Goal: Use online tool/utility: Utilize a website feature to perform a specific function

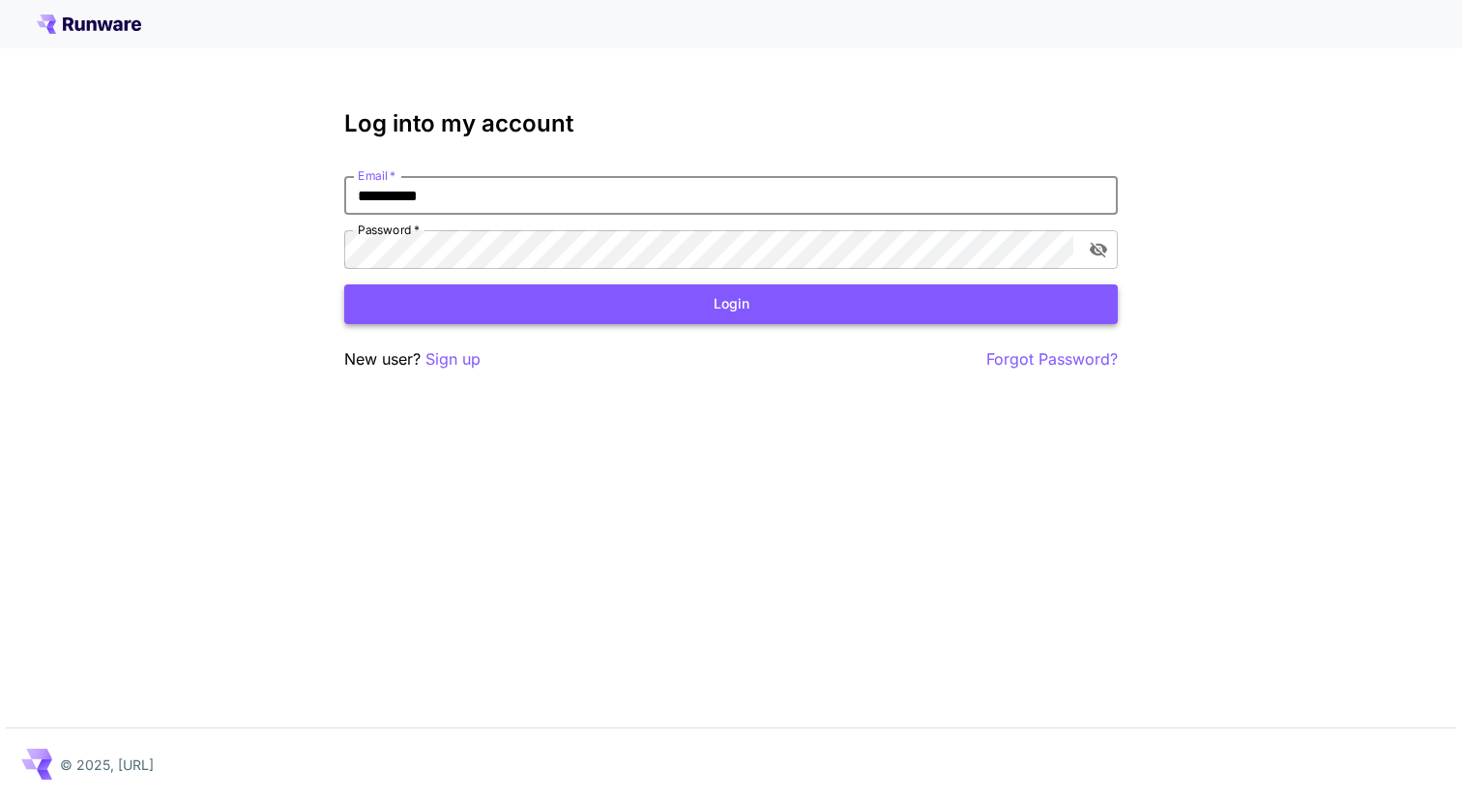
click at [344, 284] on button "Login" at bounding box center [731, 304] width 774 height 40
type input "*"
type input "**********"
click button "Login" at bounding box center [731, 304] width 774 height 40
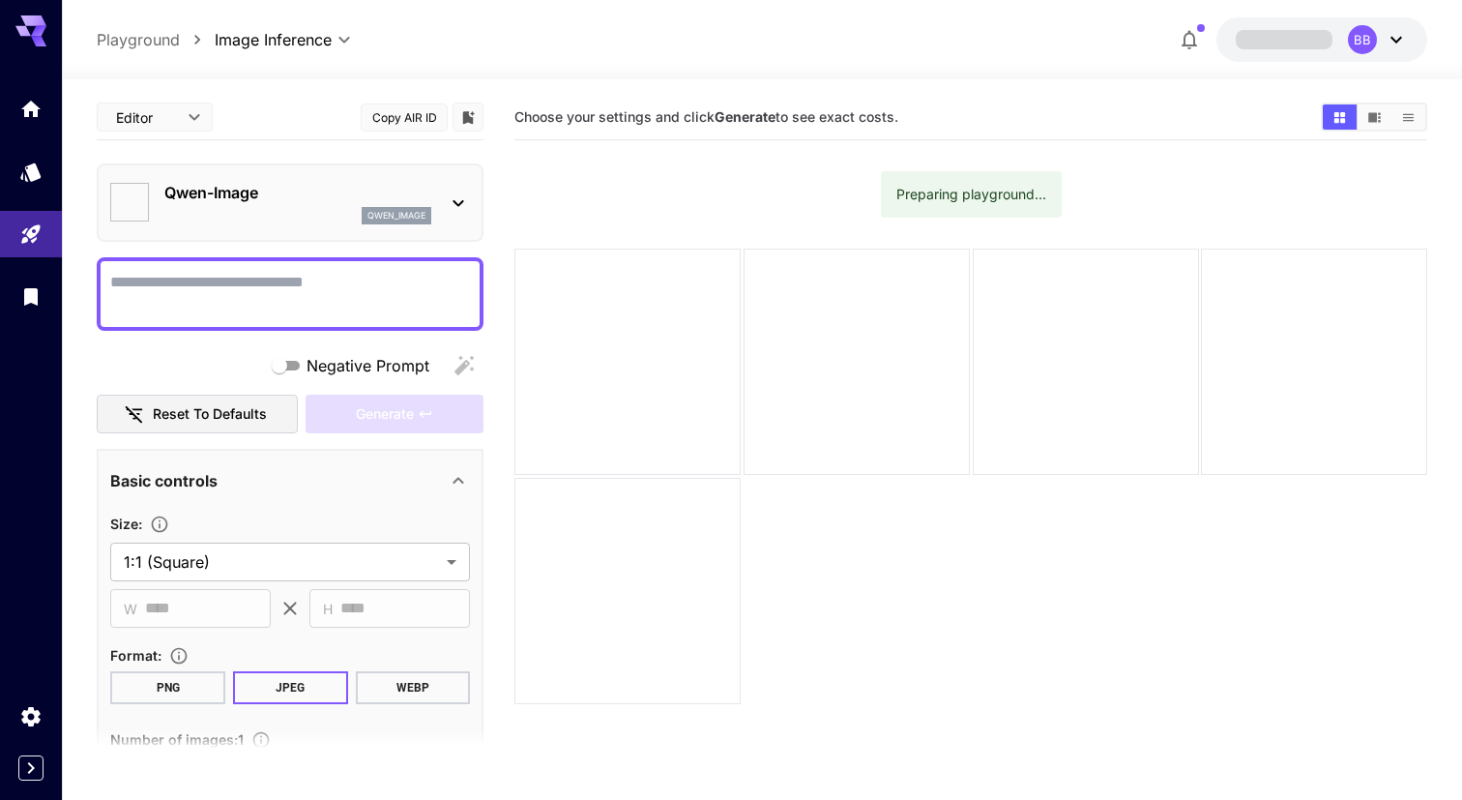
type input "**********"
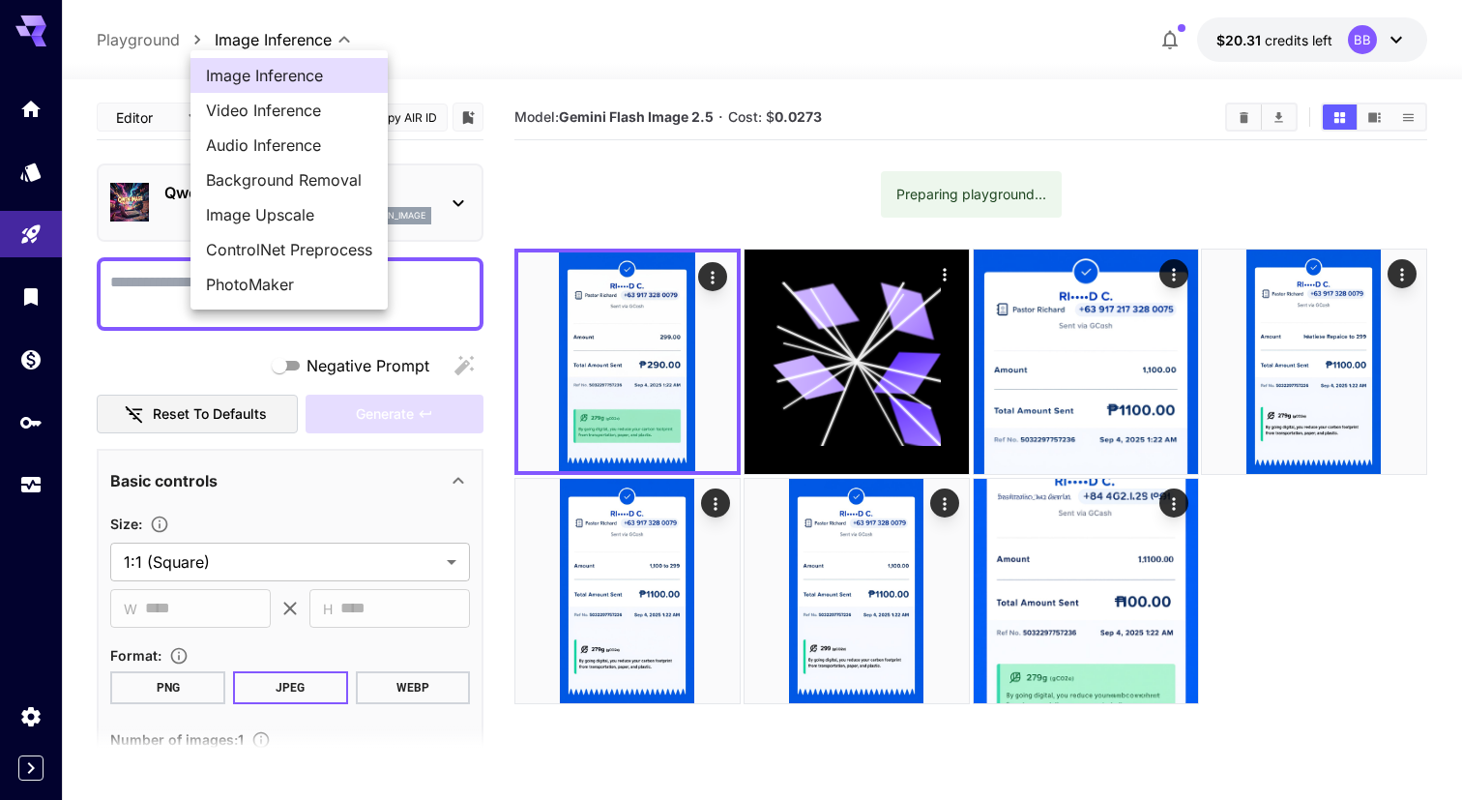
click at [271, 32] on body "**********" at bounding box center [731, 476] width 1462 height 953
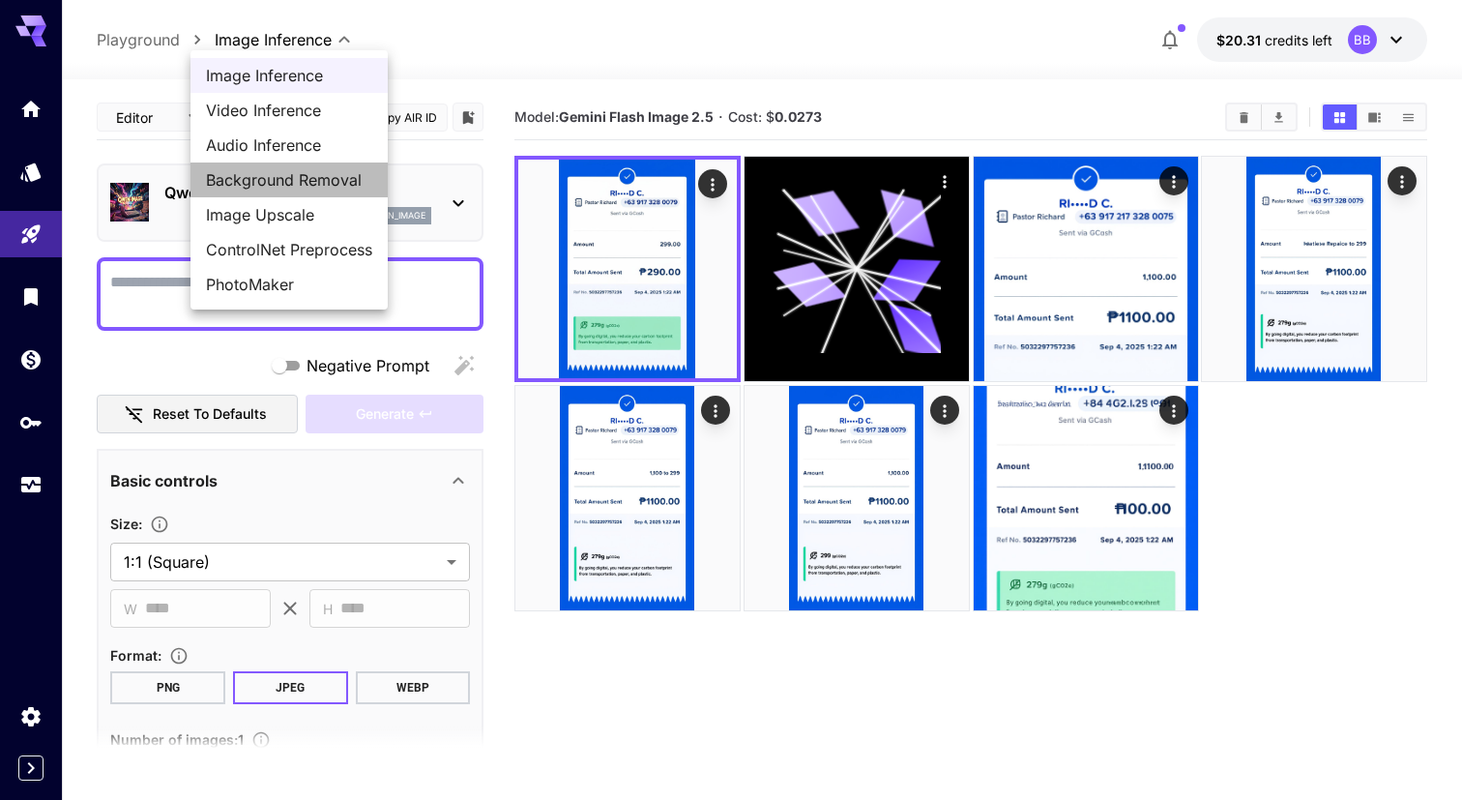
click at [255, 184] on span "Background Removal" at bounding box center [289, 179] width 166 height 23
type input "**********"
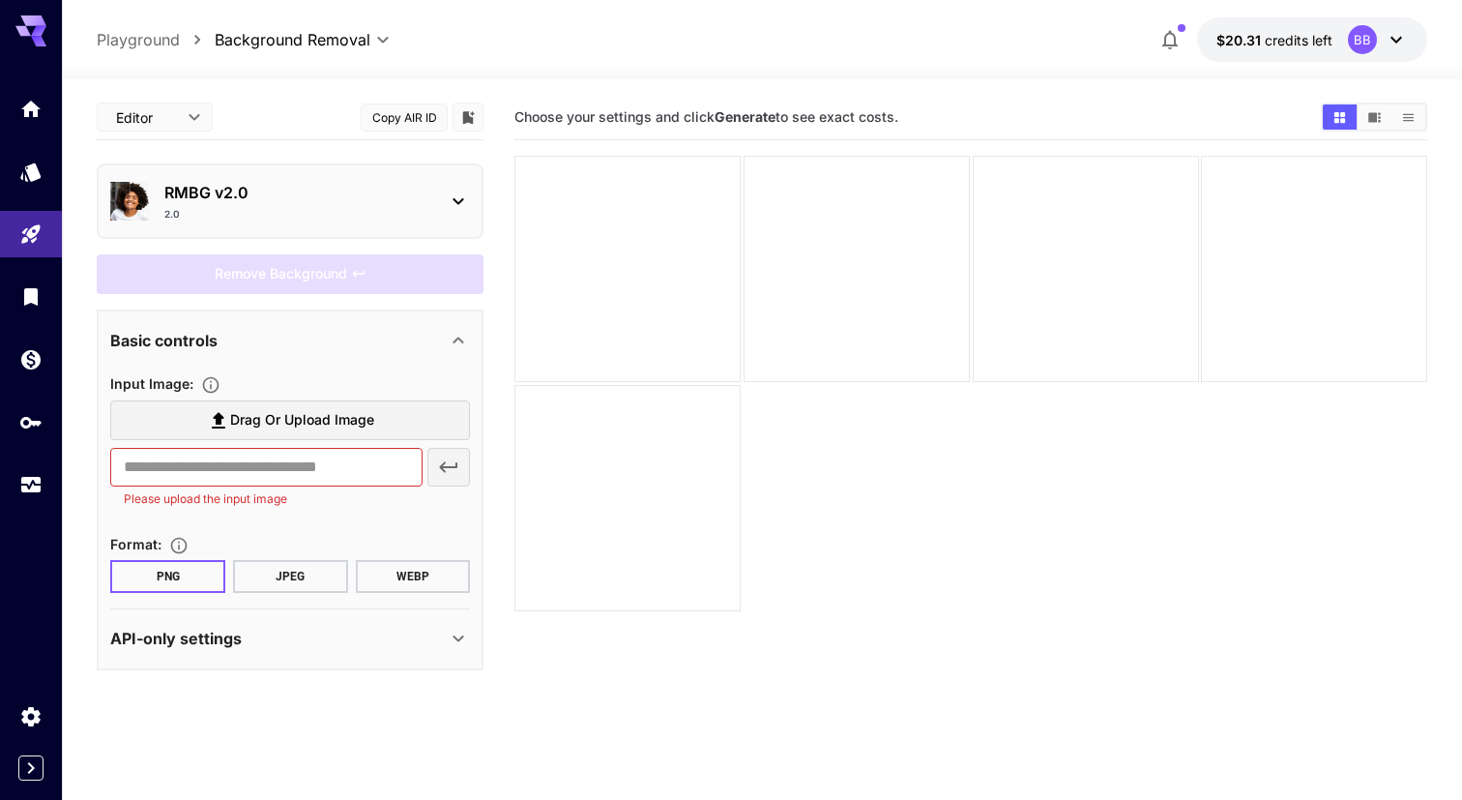
click at [263, 217] on div "2.0" at bounding box center [297, 214] width 267 height 15
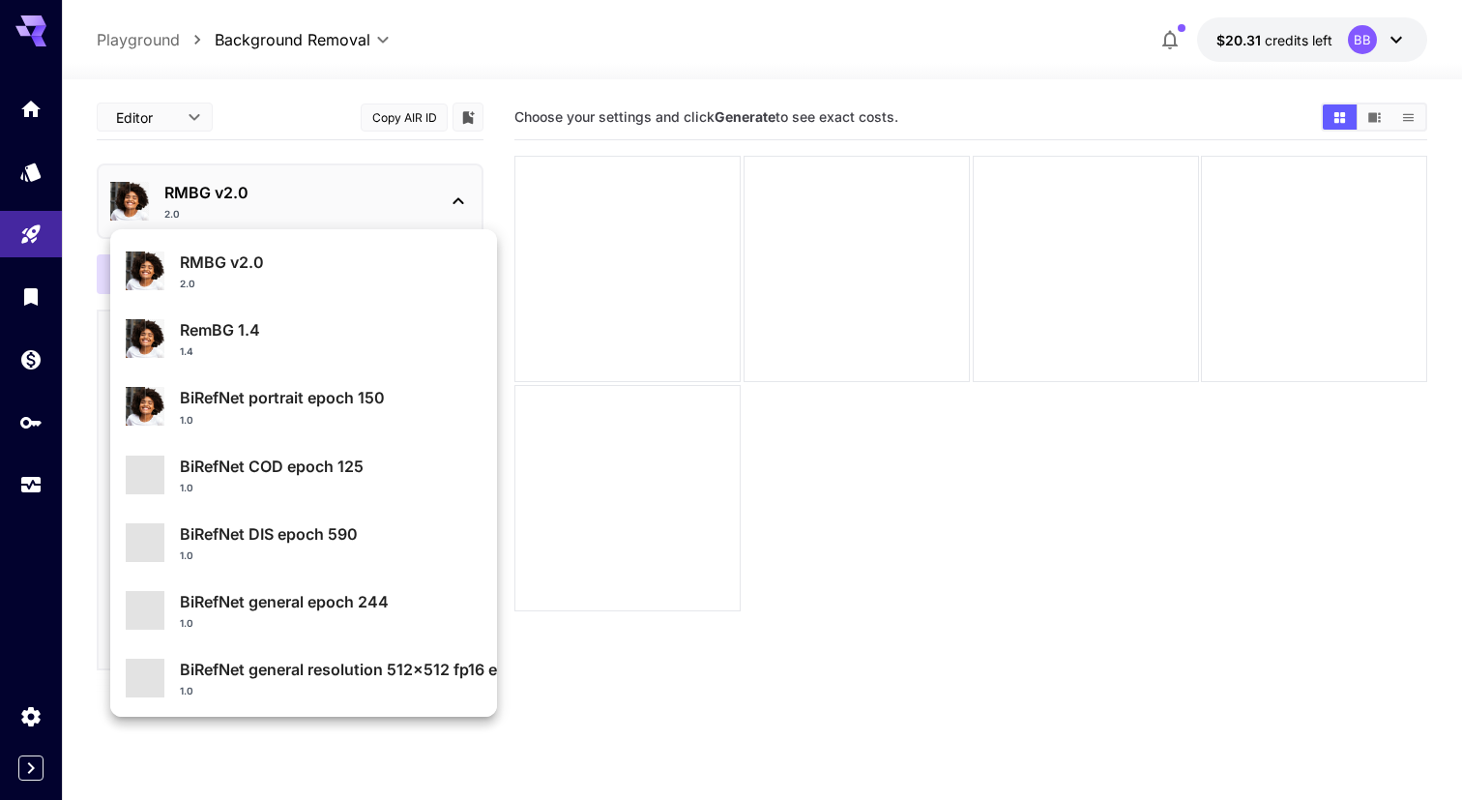
click at [246, 271] on p "RMBG v2.0" at bounding box center [331, 262] width 302 height 23
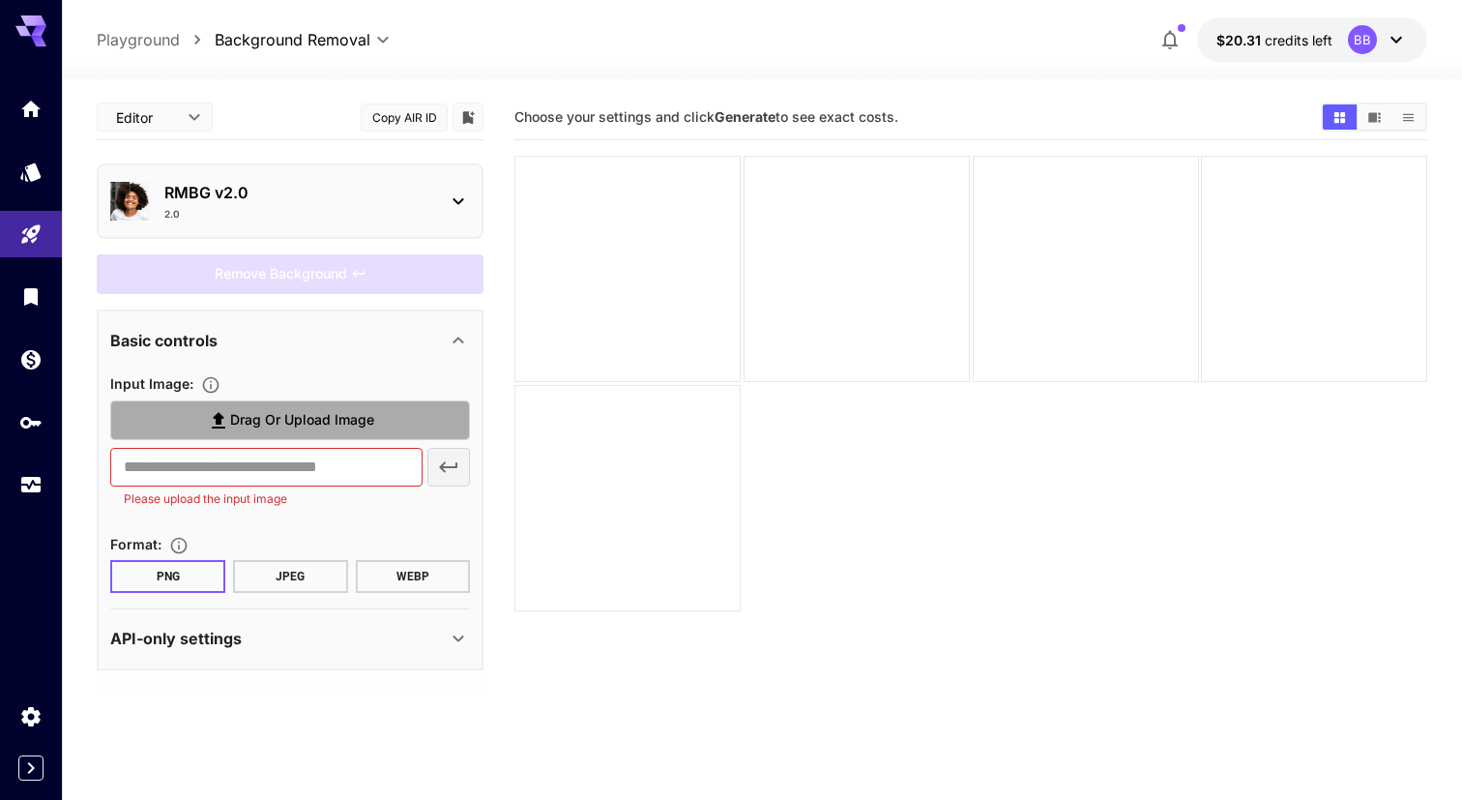
click at [258, 427] on span "Drag or upload image" at bounding box center [302, 420] width 144 height 24
click at [0, 0] on input "Drag or upload image" at bounding box center [0, 0] width 0 height 0
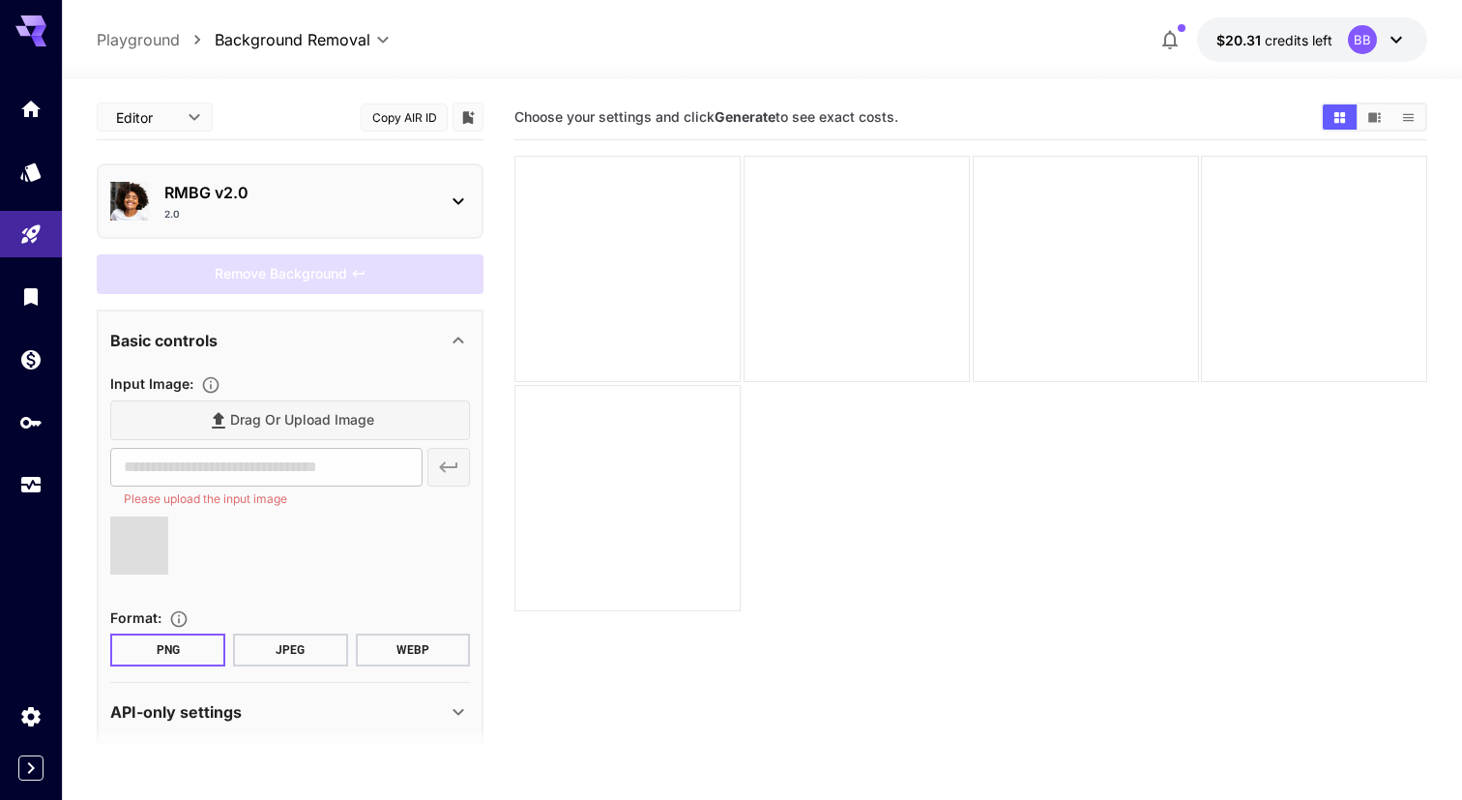
type input "**********"
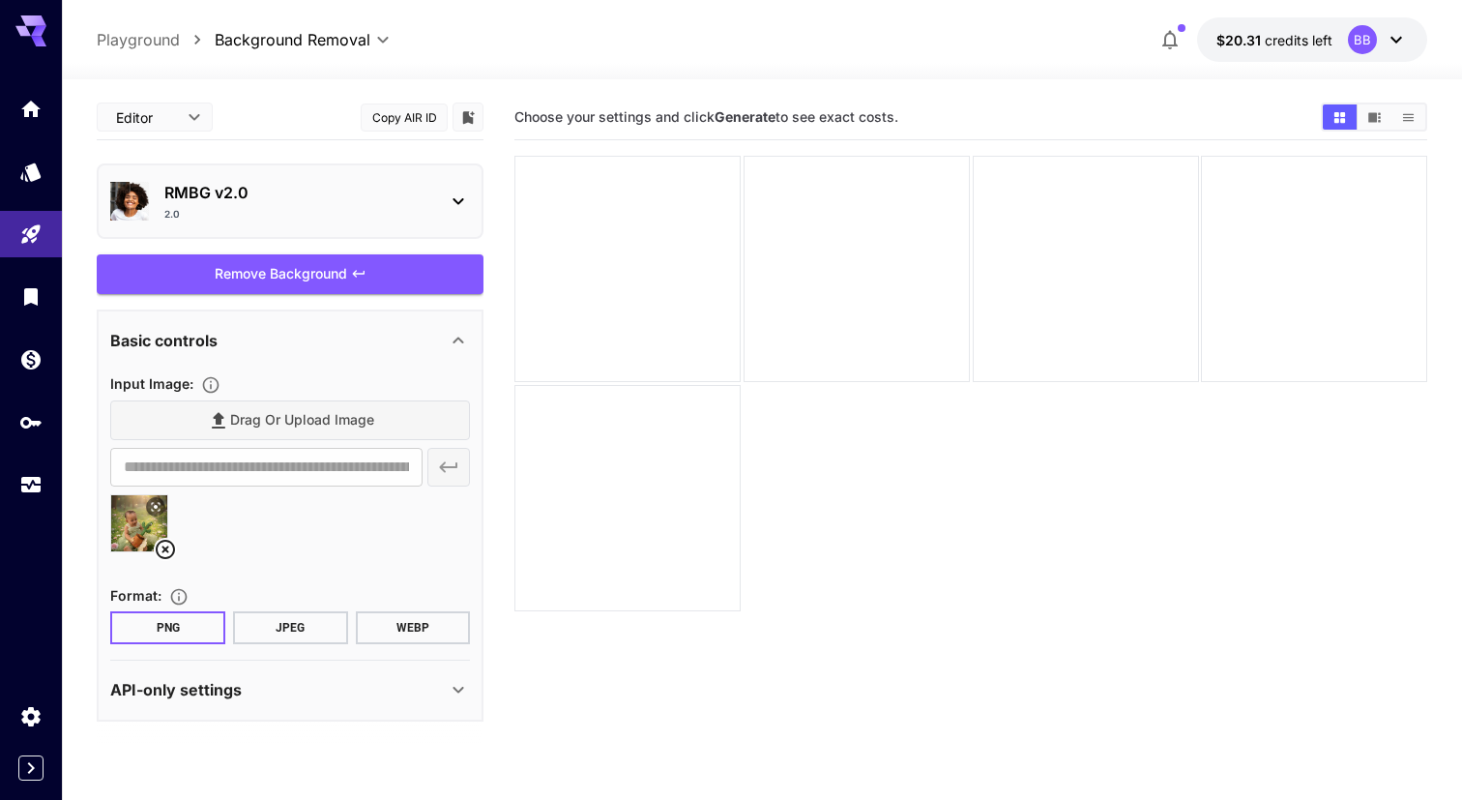
scroll to position [50, 0]
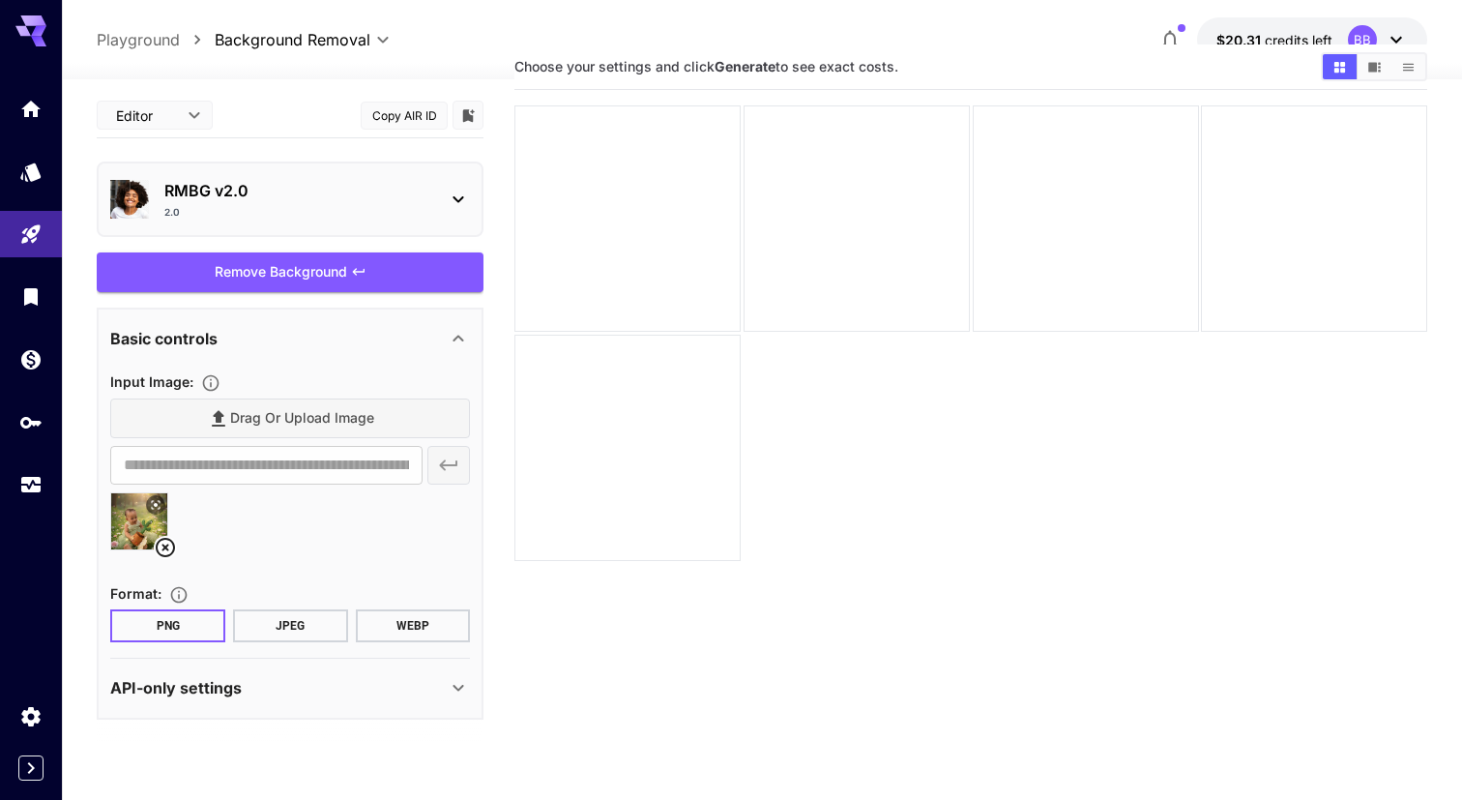
click at [414, 625] on button "WEBP" at bounding box center [413, 625] width 115 height 33
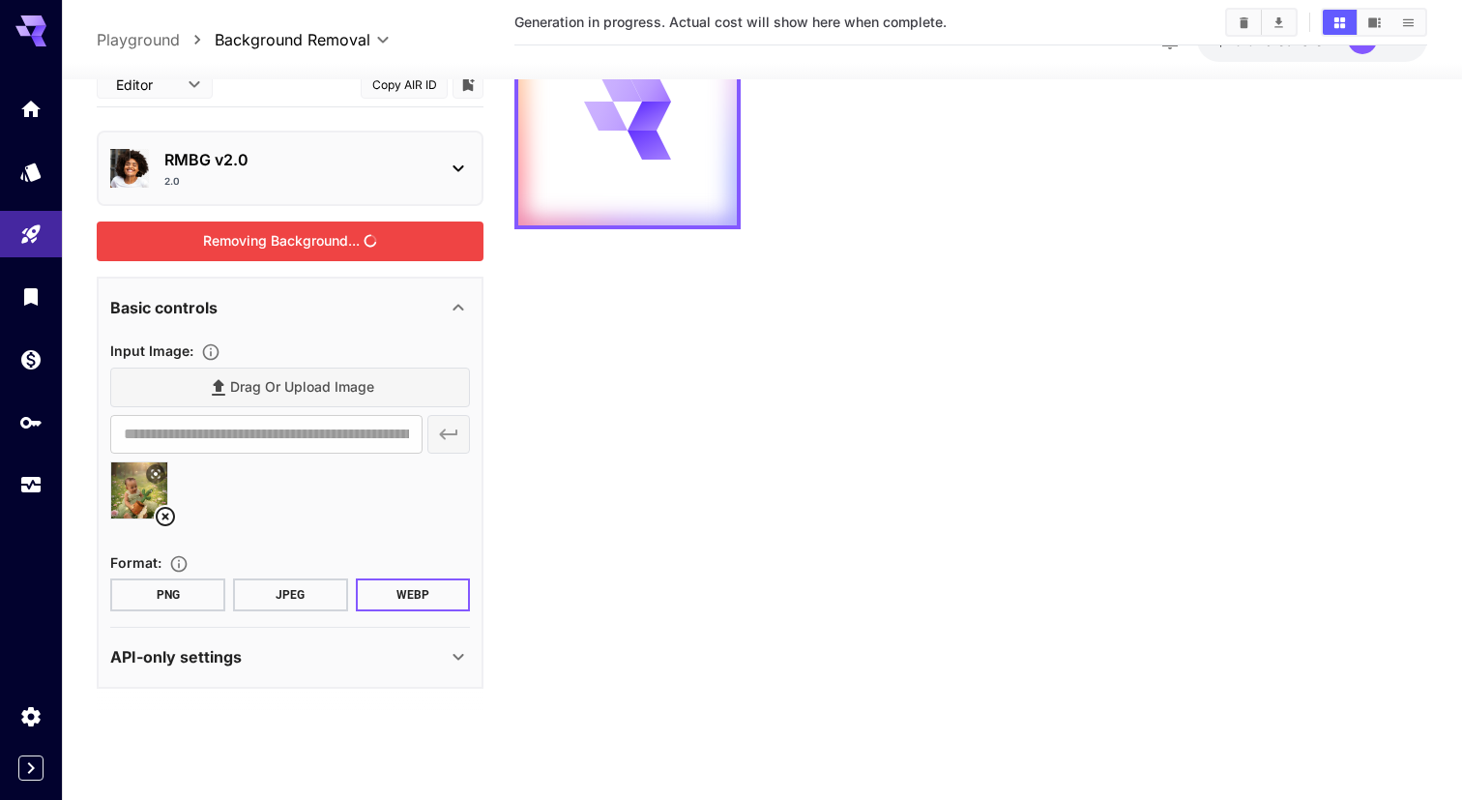
scroll to position [0, 0]
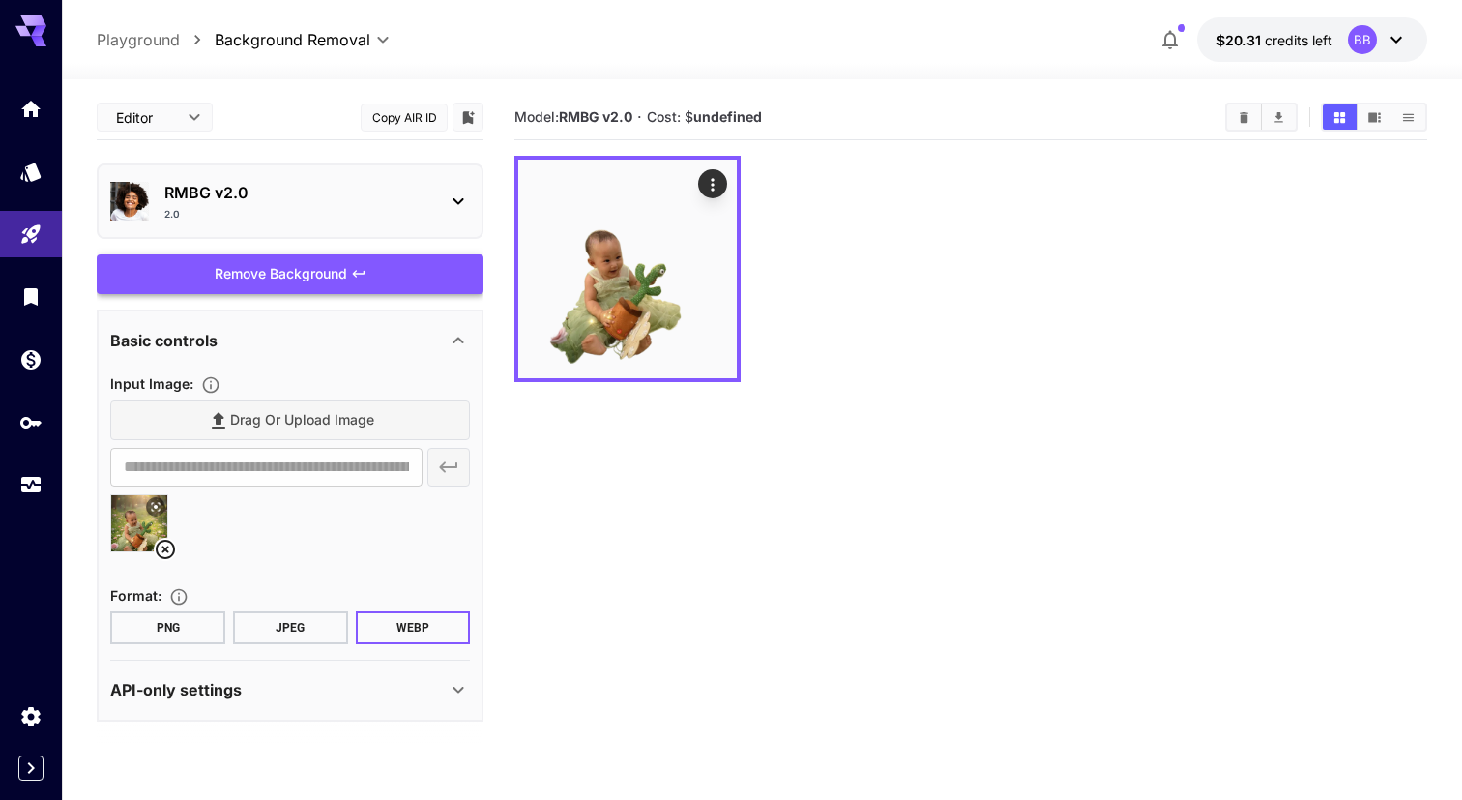
click at [413, 209] on div "2.0" at bounding box center [297, 214] width 267 height 15
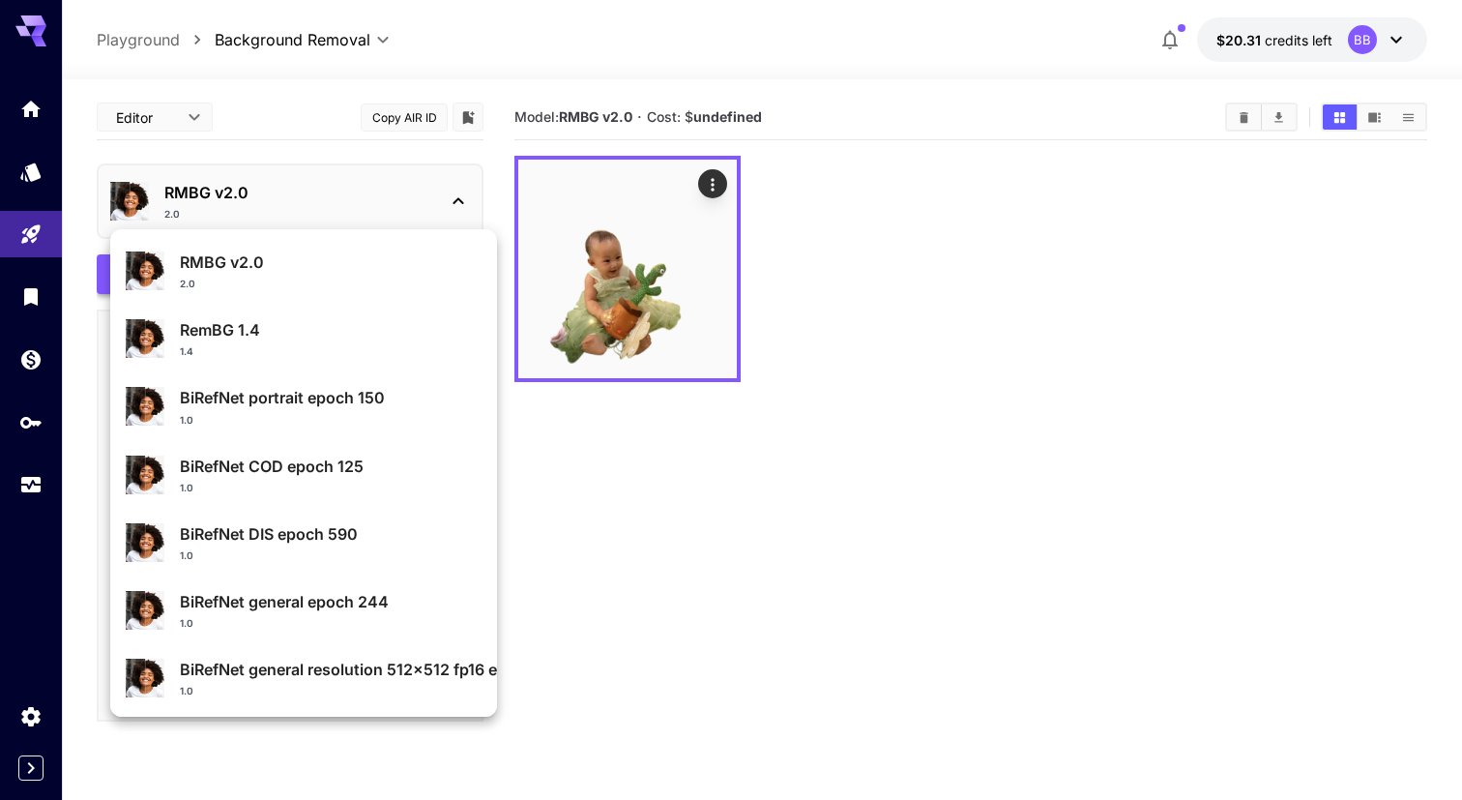
click at [307, 323] on p "RemBG 1.4" at bounding box center [331, 329] width 302 height 23
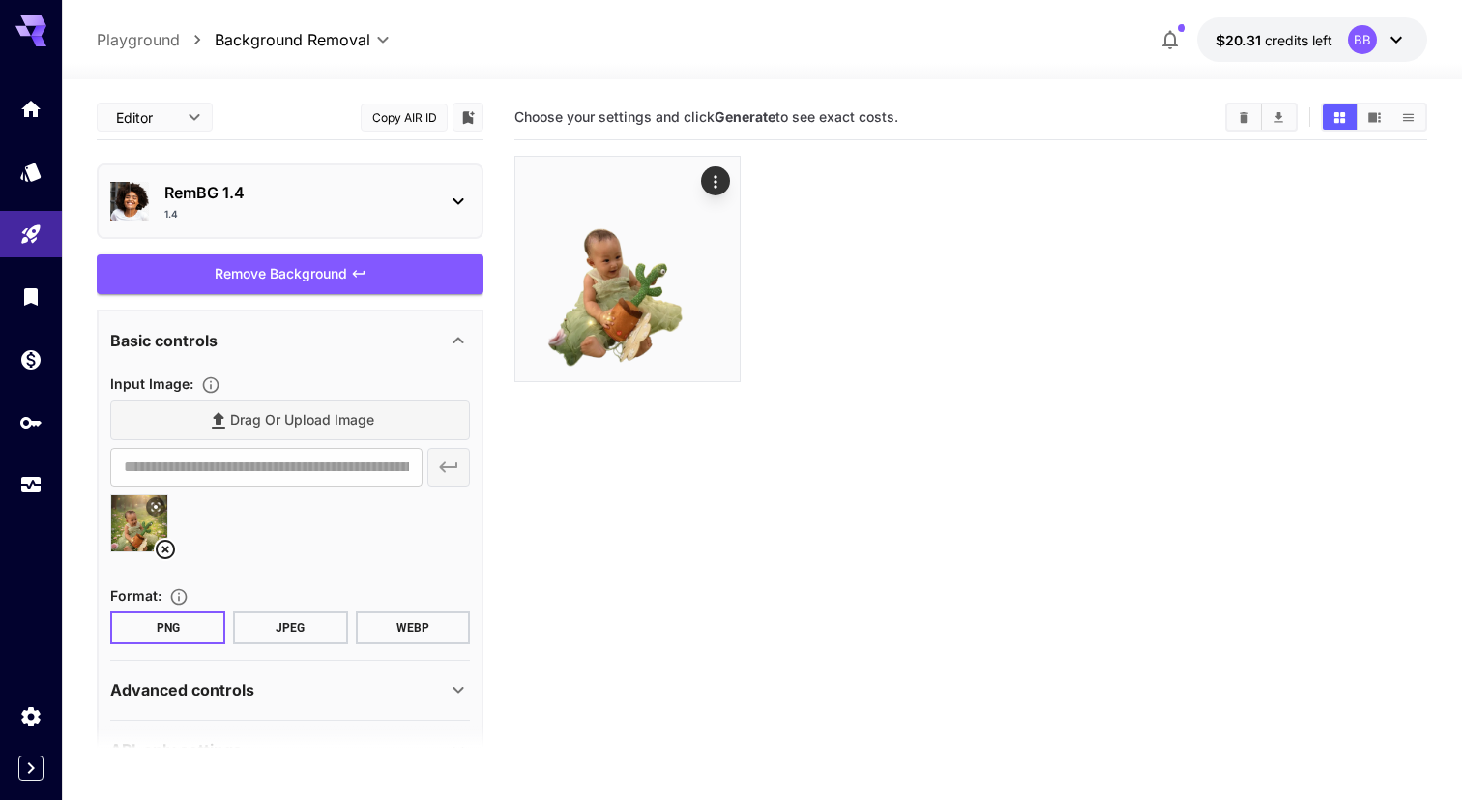
click at [267, 278] on div "Remove Background" at bounding box center [290, 274] width 387 height 40
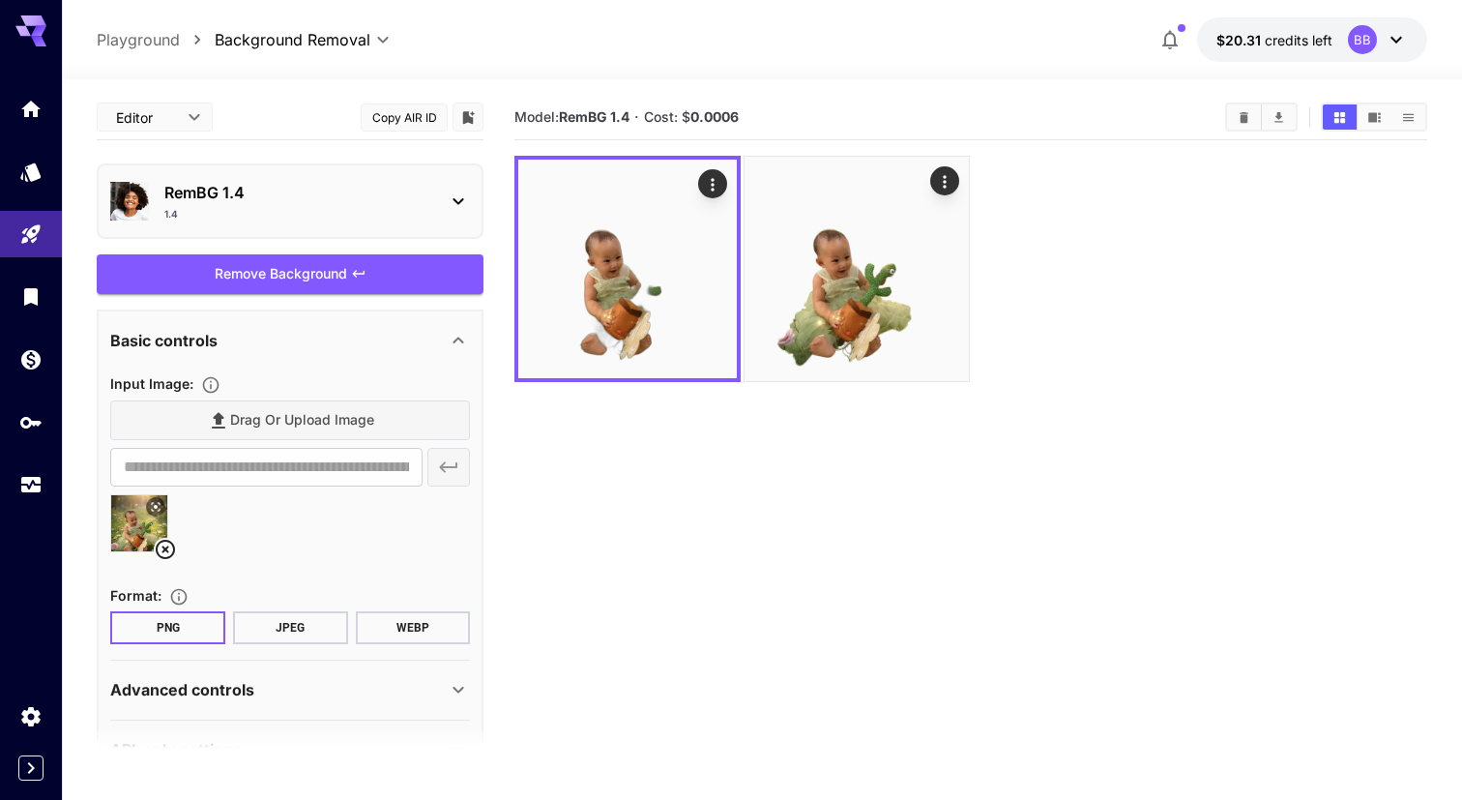
click at [401, 626] on button "WEBP" at bounding box center [413, 627] width 115 height 33
click at [293, 228] on div "RemBG 1.4 1.4" at bounding box center [290, 201] width 360 height 56
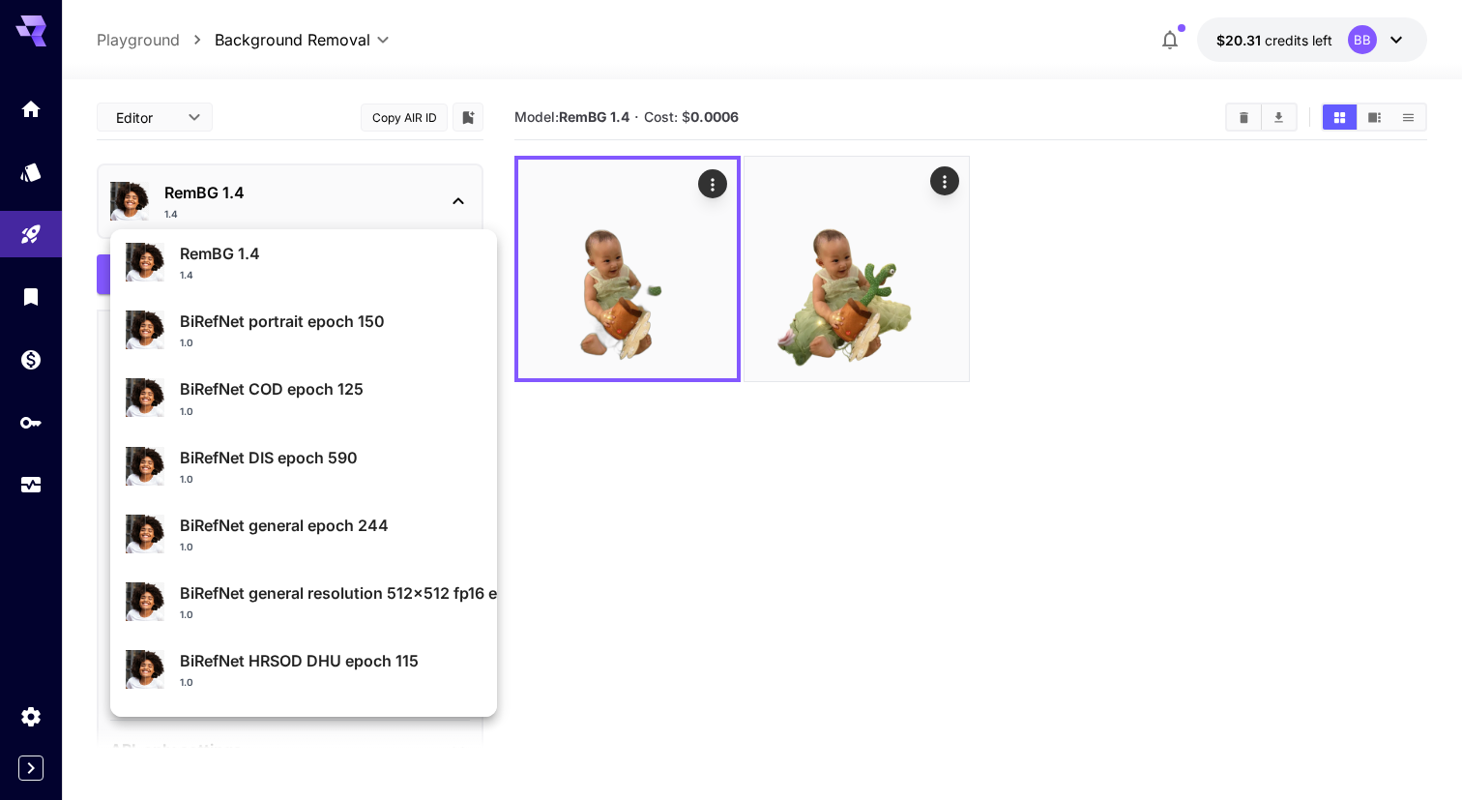
scroll to position [73, 0]
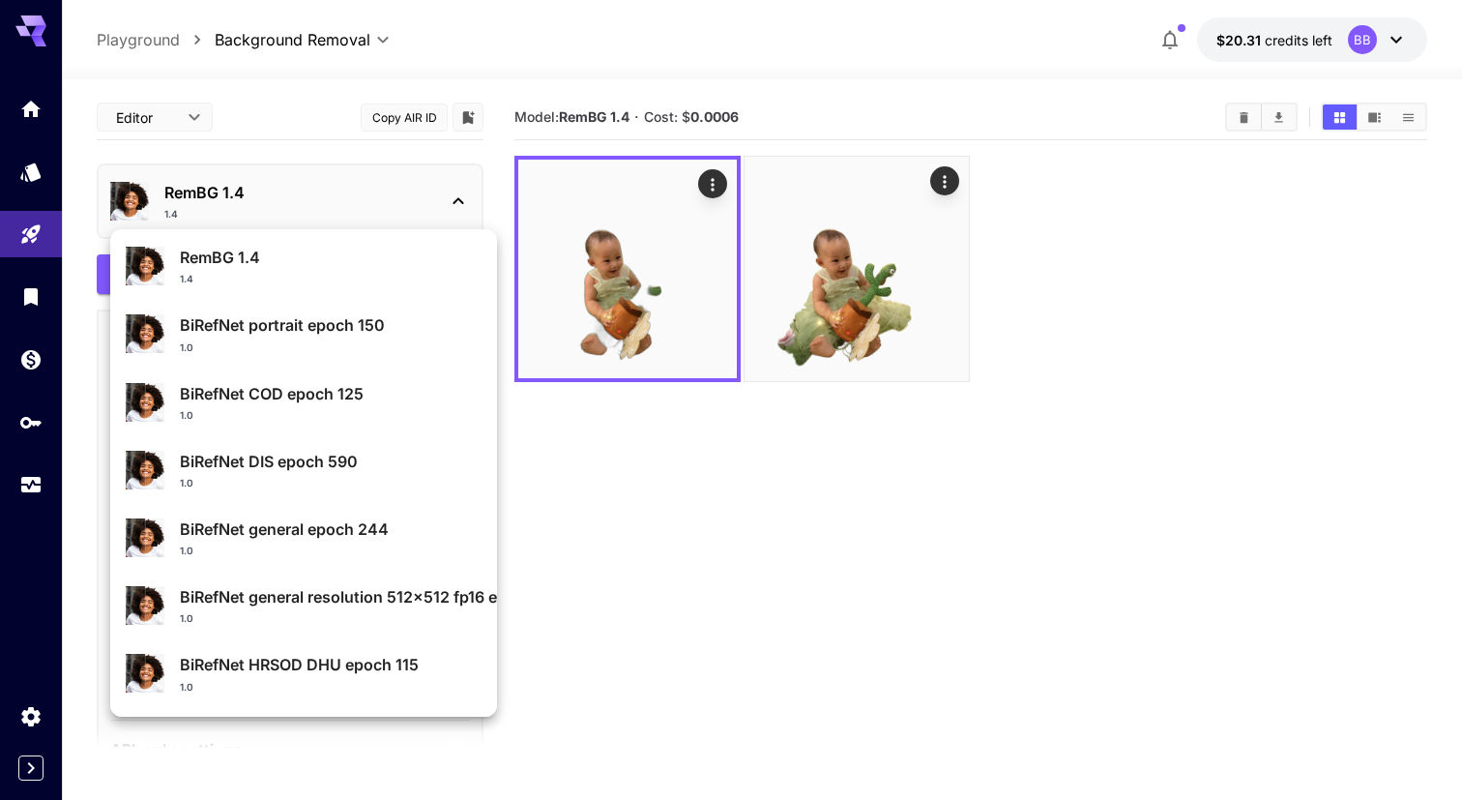
click at [318, 346] on div "1.0" at bounding box center [331, 347] width 302 height 15
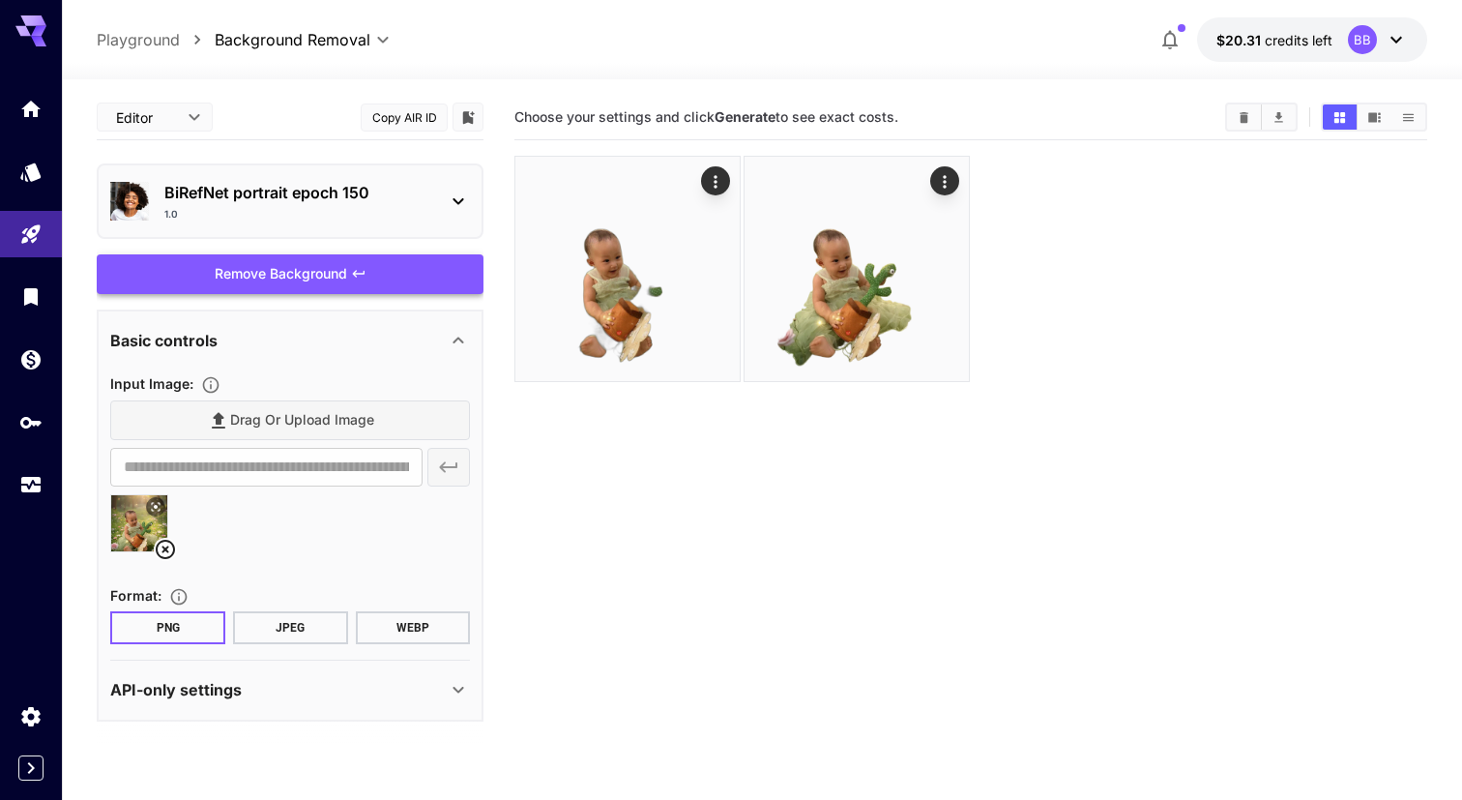
click at [320, 270] on div "Remove Background" at bounding box center [290, 274] width 387 height 40
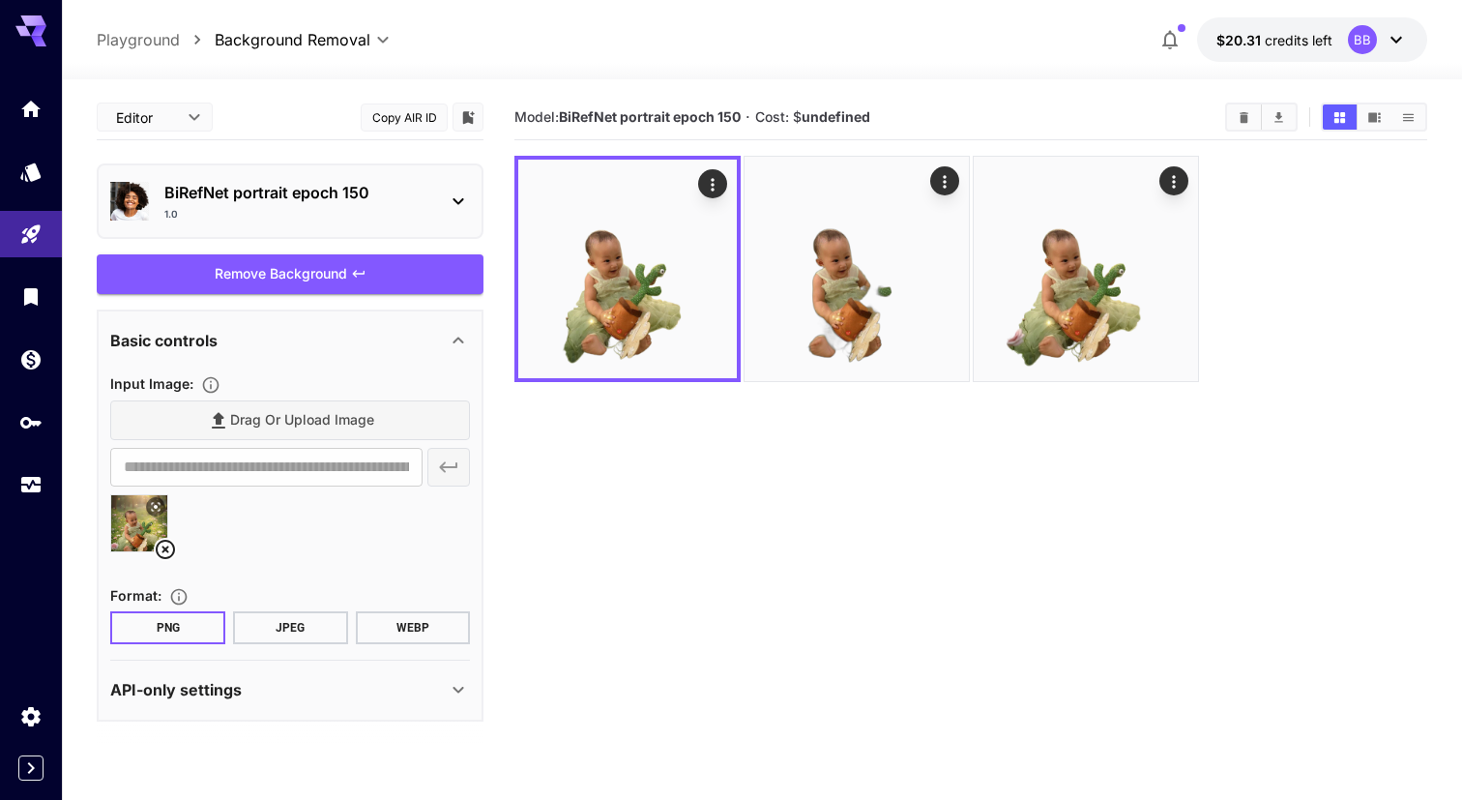
click at [370, 208] on div "1.0" at bounding box center [297, 214] width 267 height 15
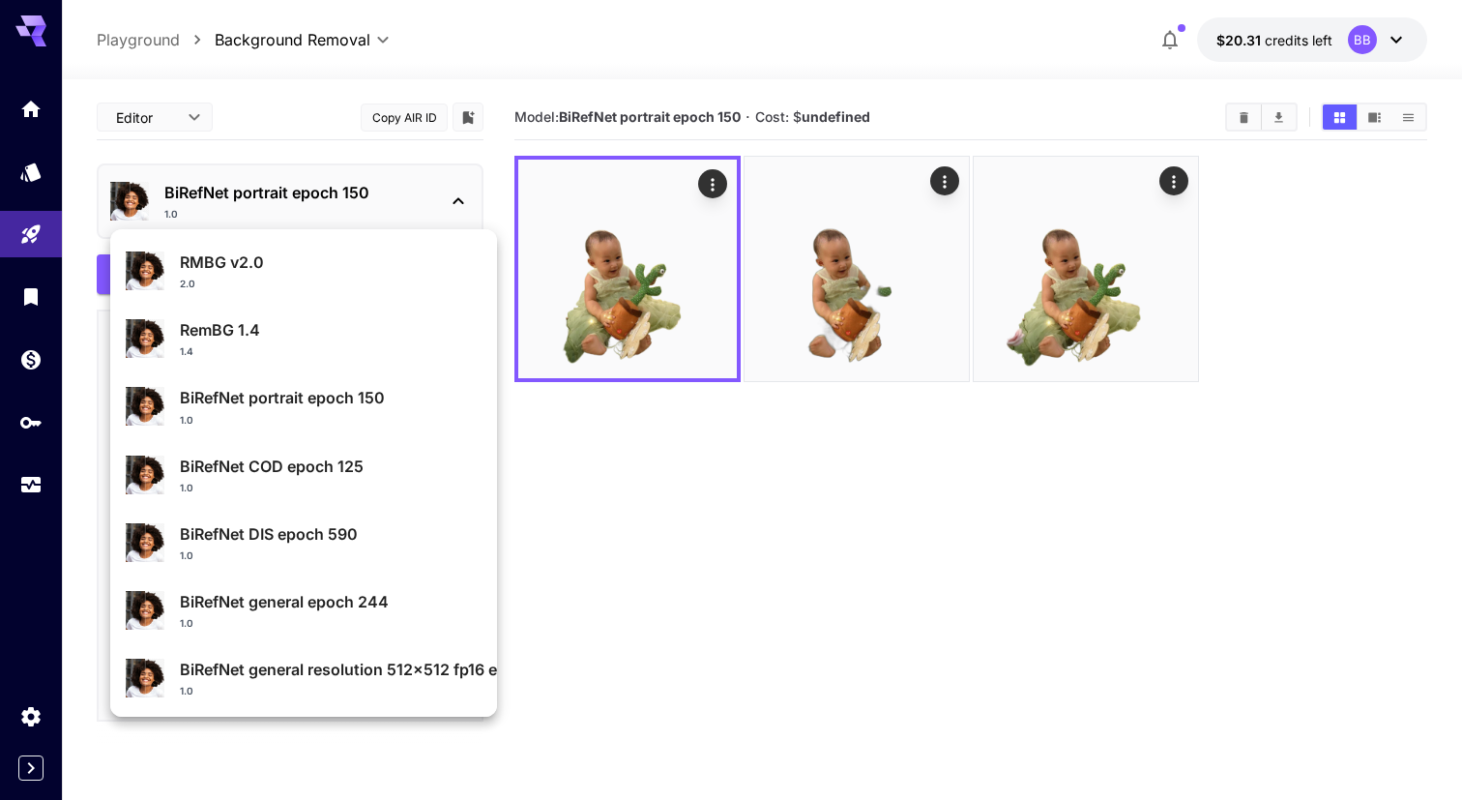
scroll to position [206, 0]
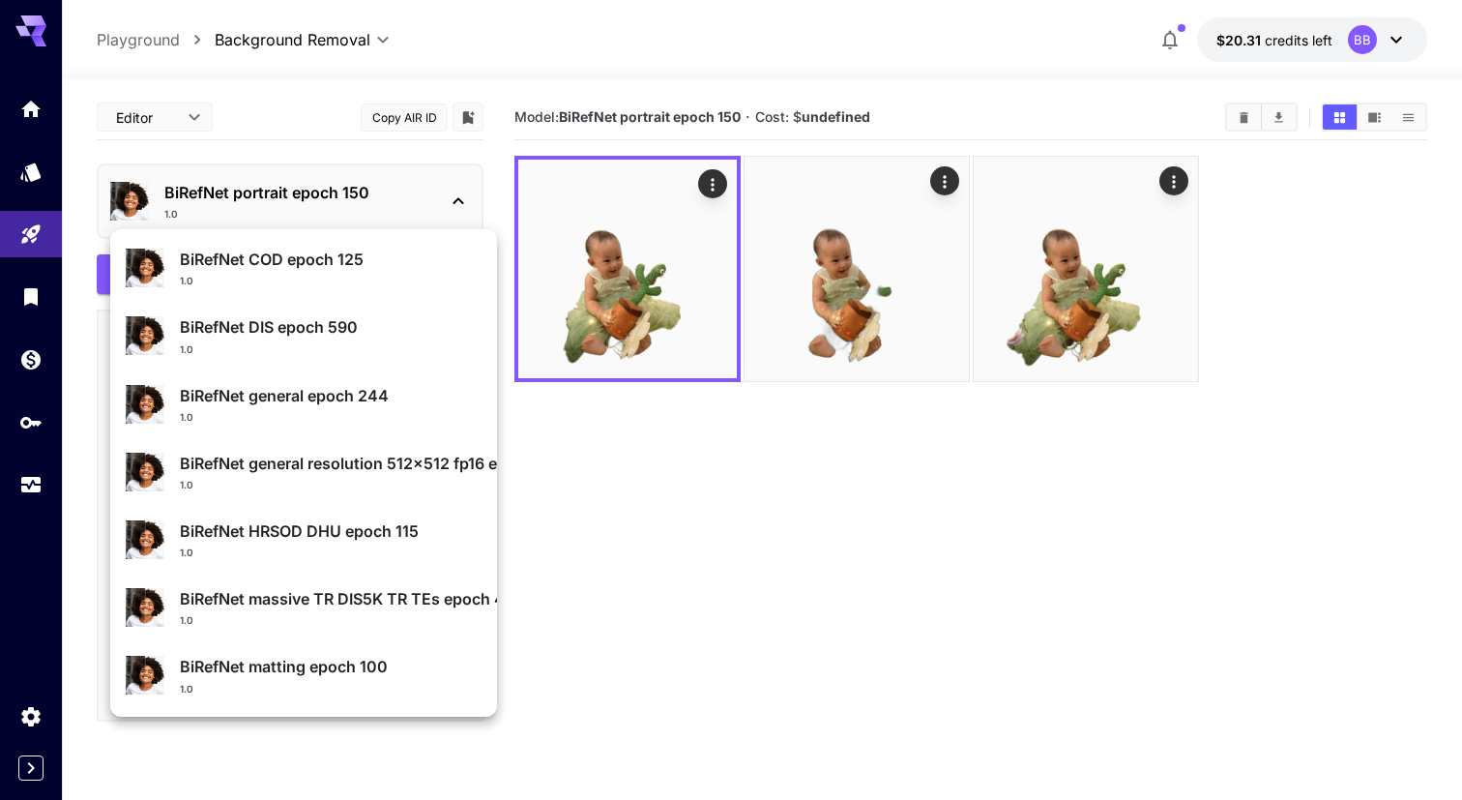
click at [557, 494] on div at bounding box center [731, 400] width 1462 height 800
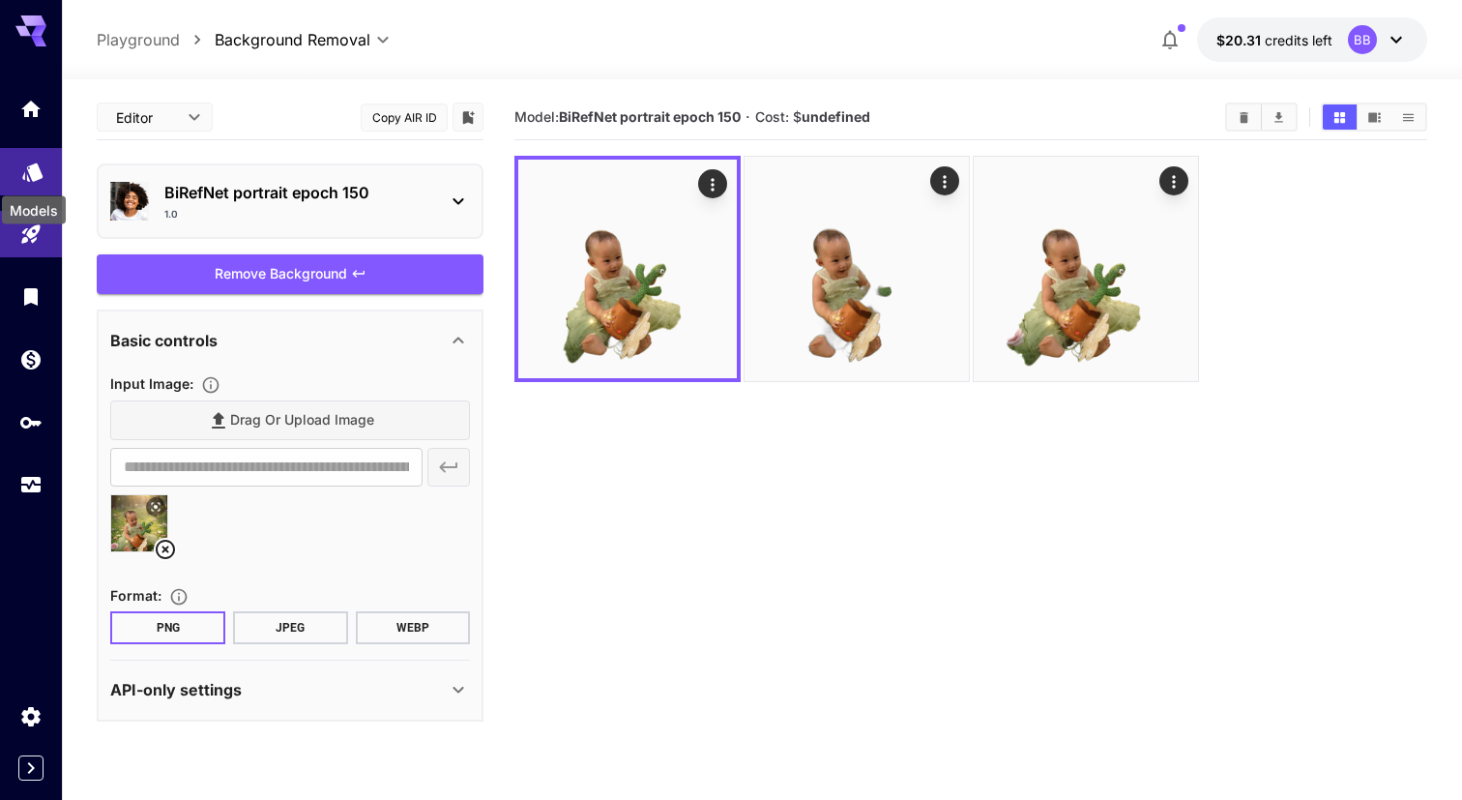
click at [32, 175] on icon "Models" at bounding box center [32, 169] width 20 height 18
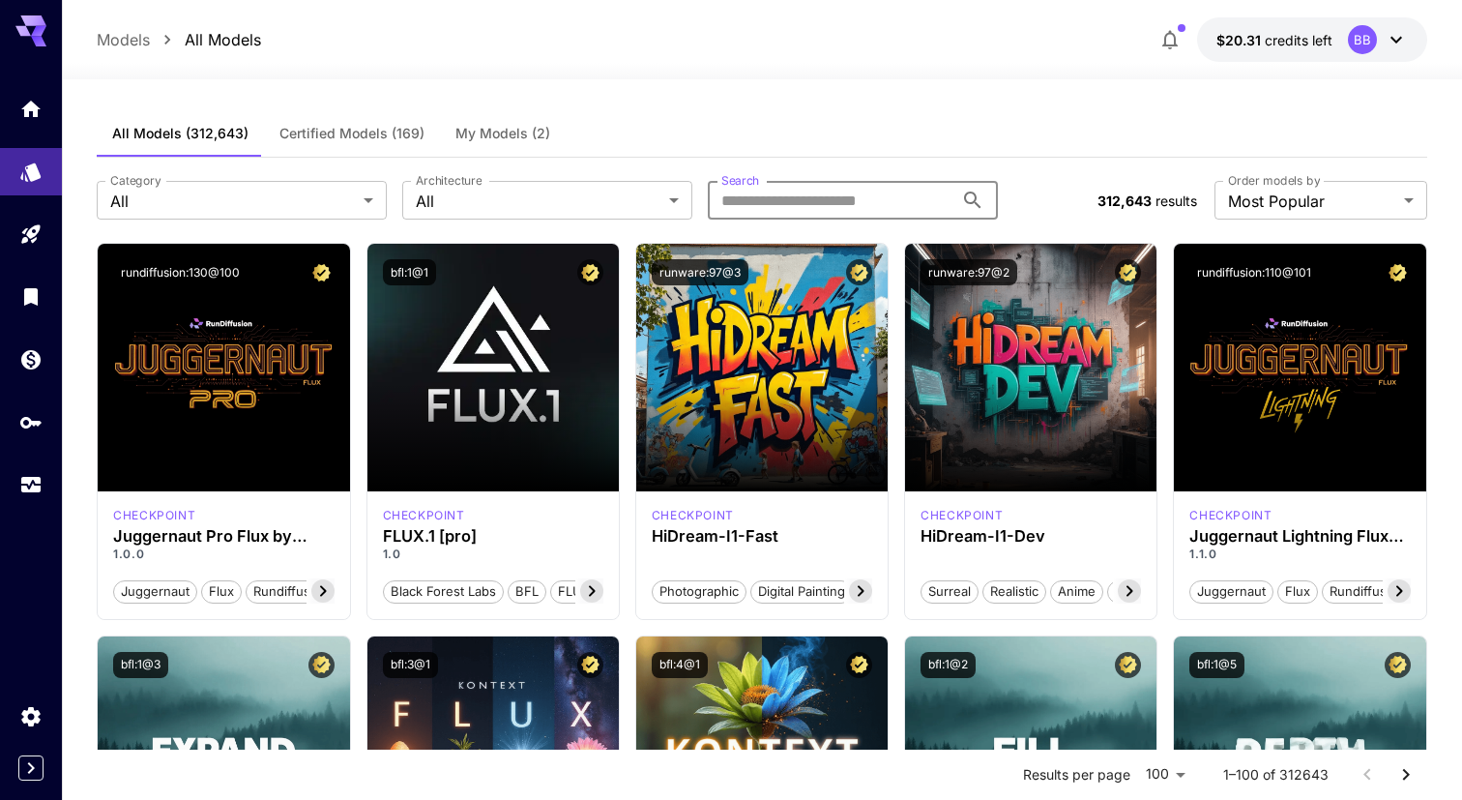
click at [792, 188] on input "Search" at bounding box center [831, 200] width 246 height 39
paste input "**********"
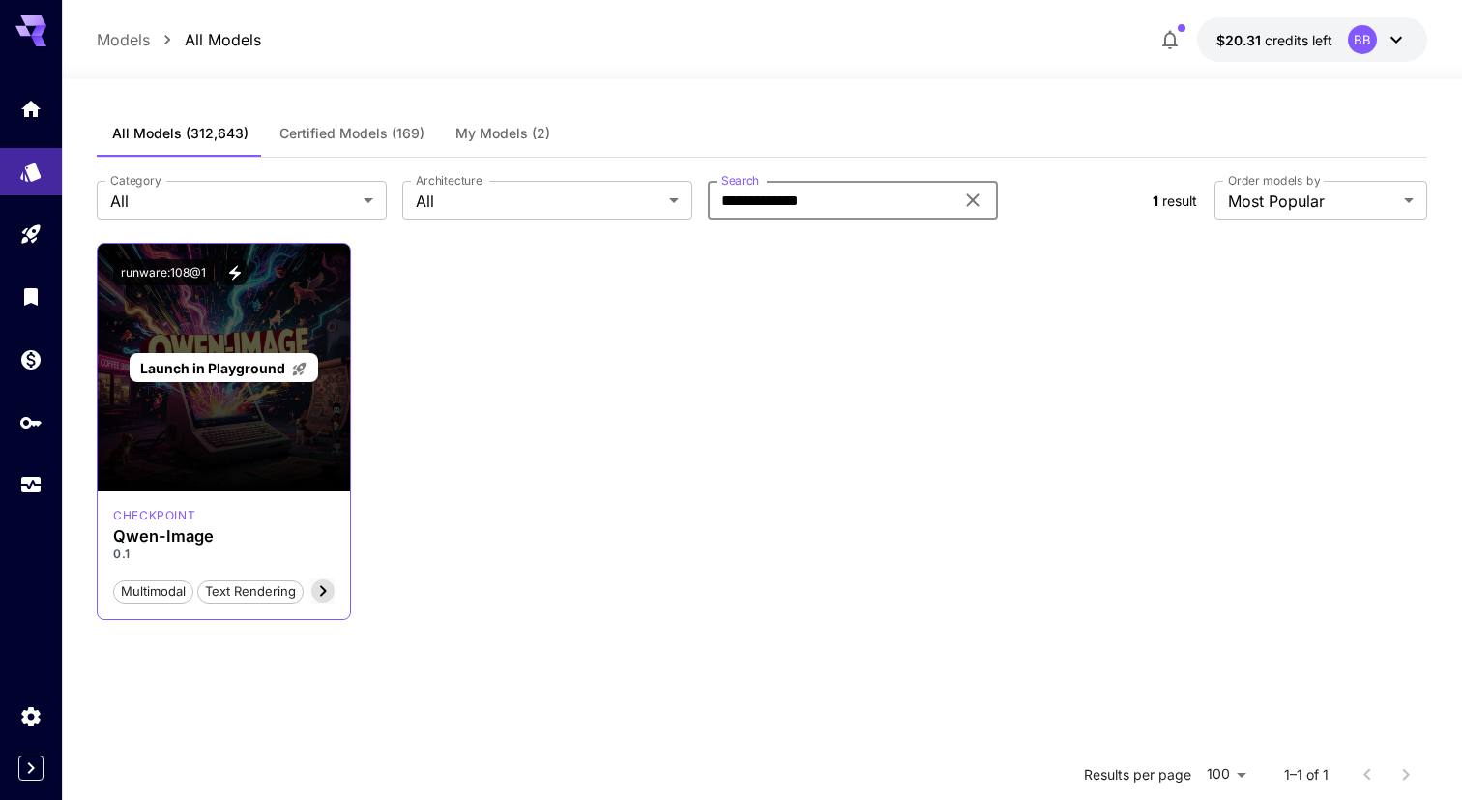
type input "**********"
click at [202, 428] on div "Launch in Playground" at bounding box center [223, 368] width 251 height 248
click at [217, 372] on span "Launch in Playground" at bounding box center [212, 368] width 145 height 16
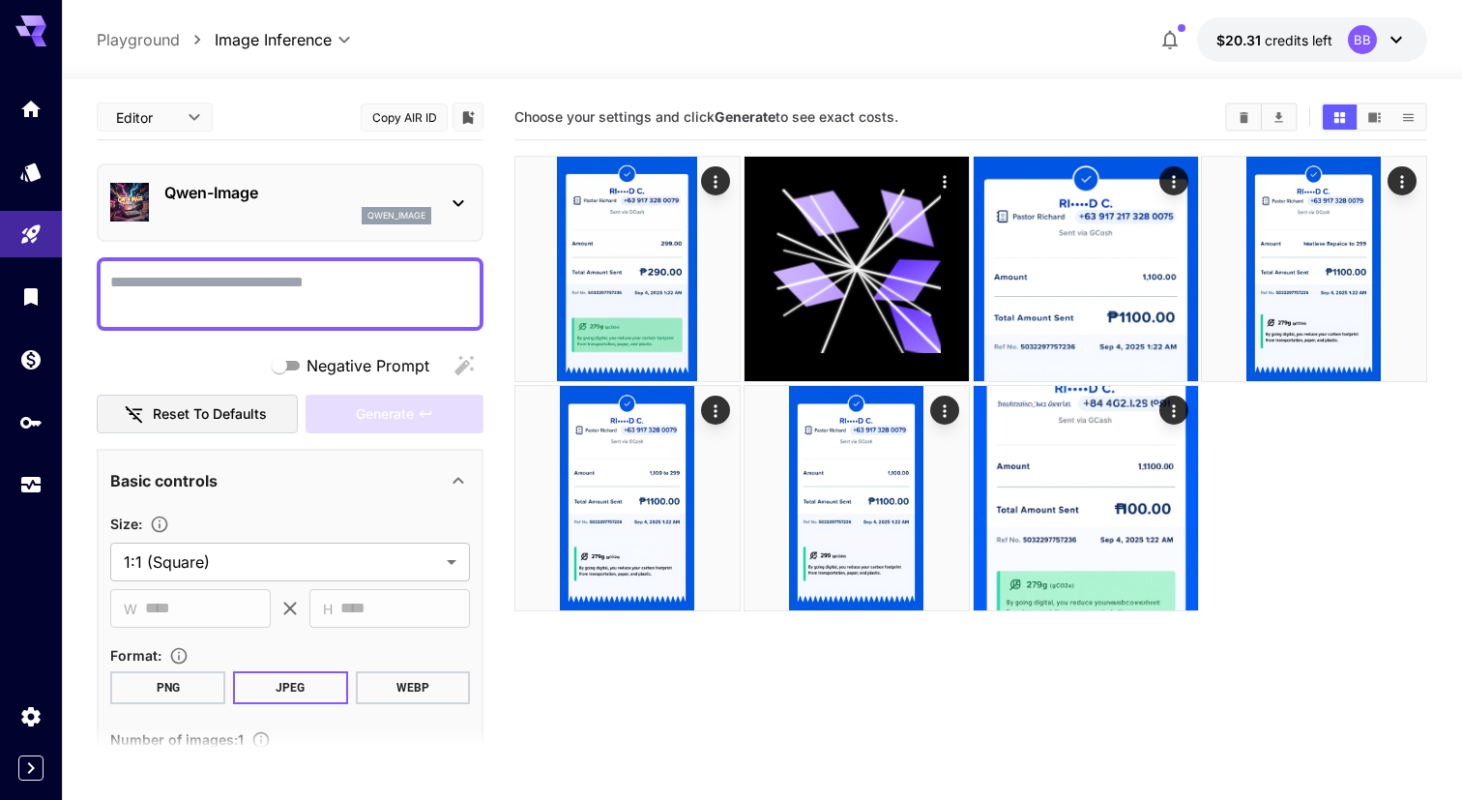
click at [266, 308] on textarea "Negative Prompt" at bounding box center [290, 294] width 360 height 46
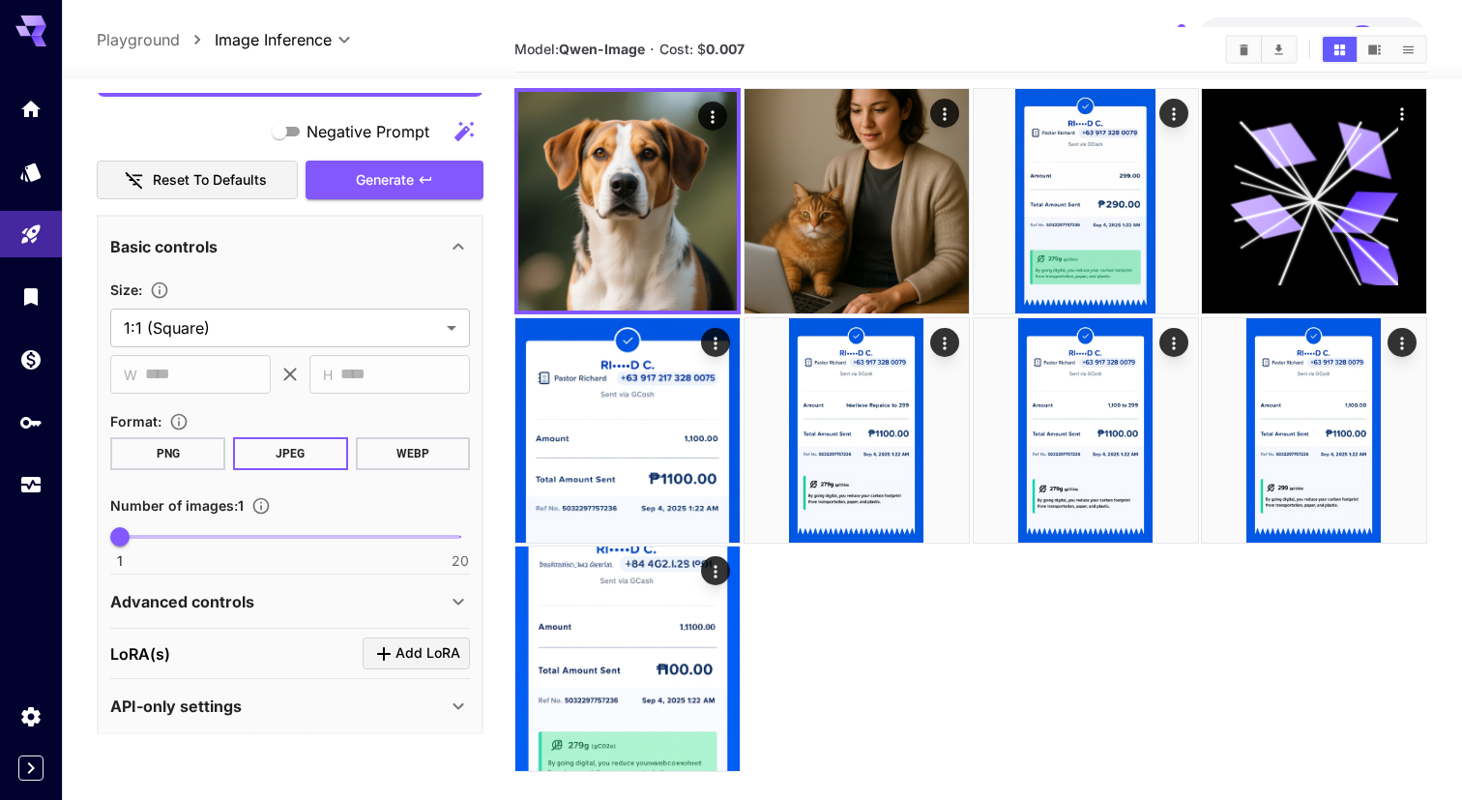
scroll to position [241, 0]
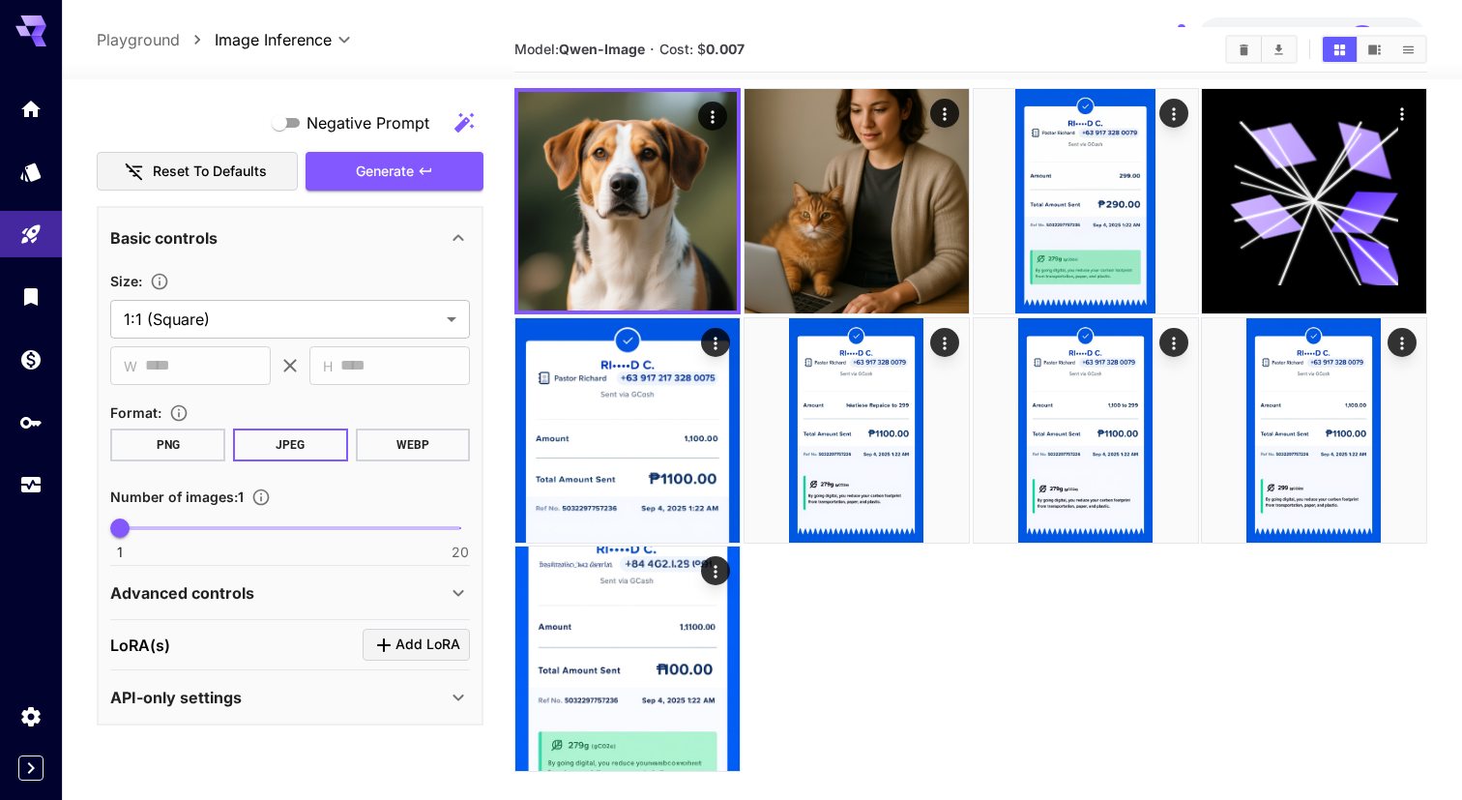
type textarea "***"
click at [315, 601] on div "Advanced controls" at bounding box center [278, 592] width 337 height 23
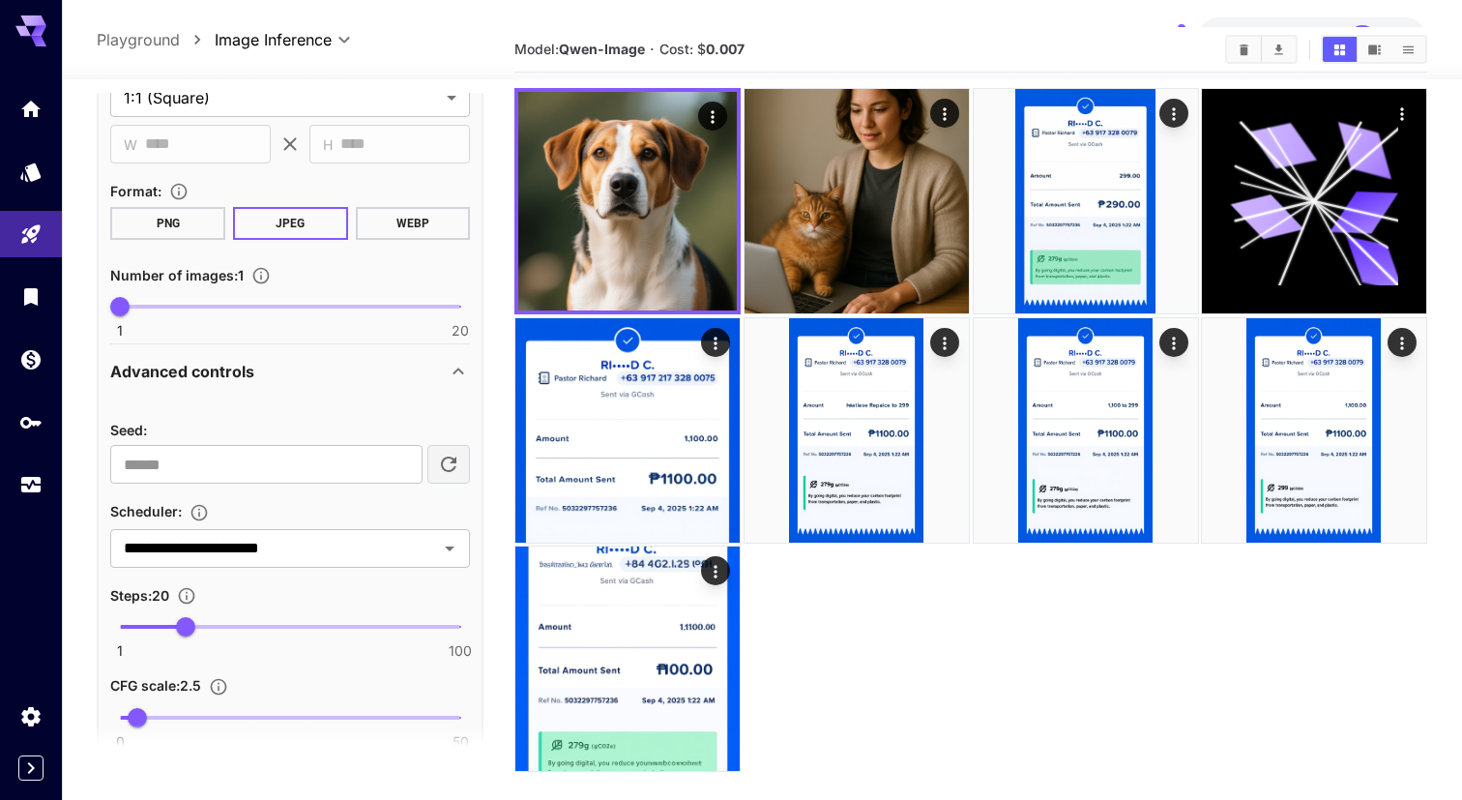
scroll to position [476, 0]
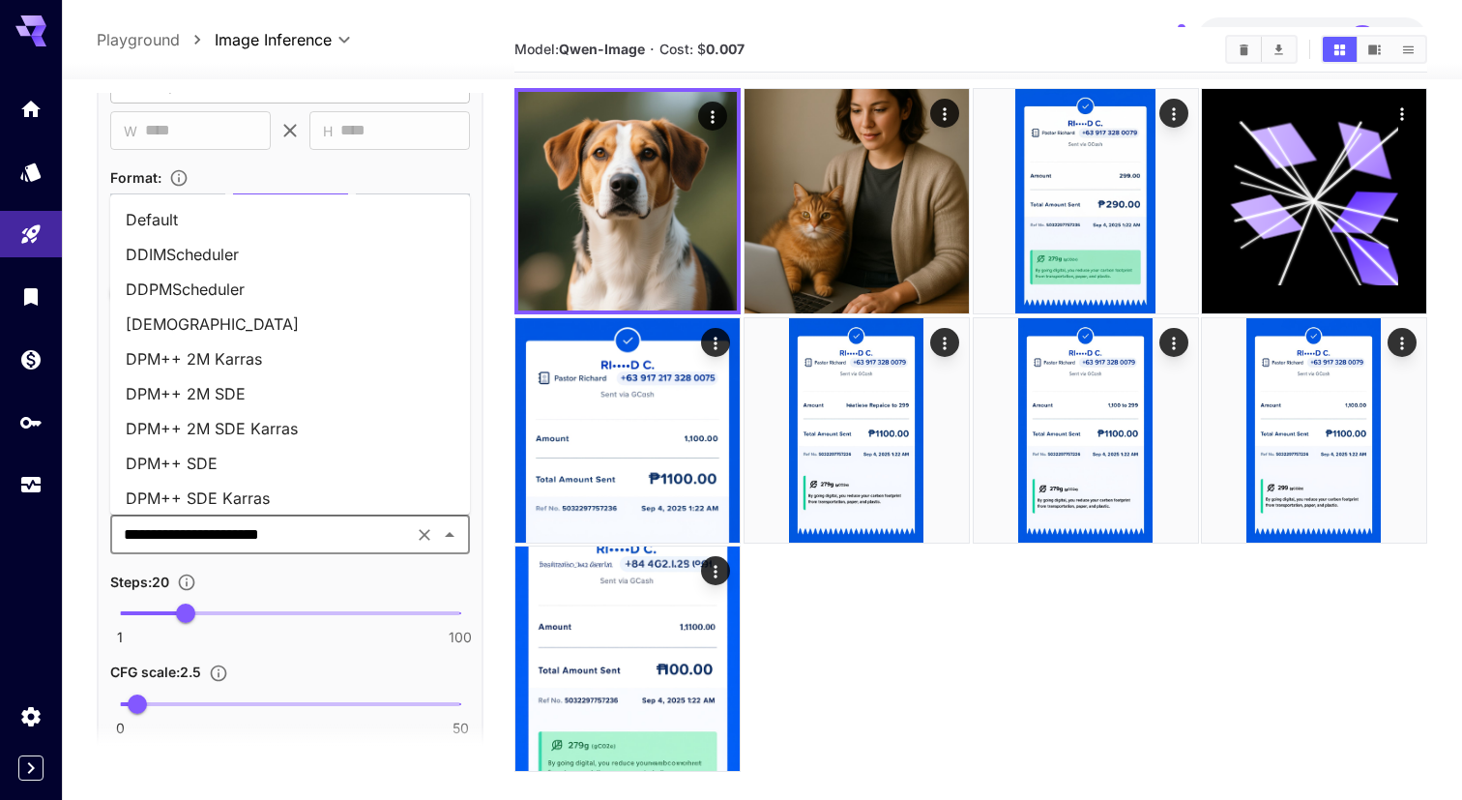
click at [314, 537] on input "**********" at bounding box center [261, 534] width 291 height 27
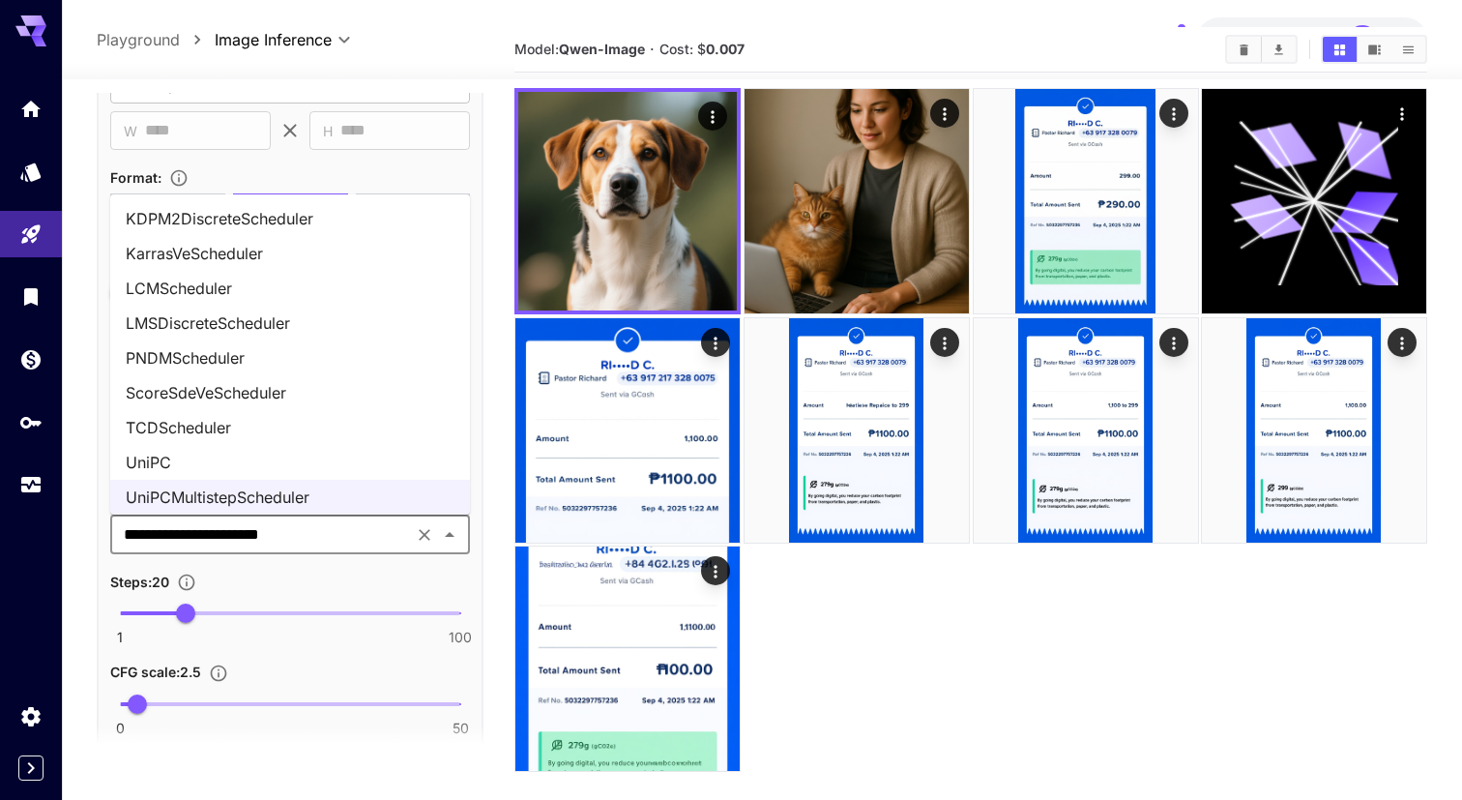
click at [281, 470] on li "UniPC" at bounding box center [290, 462] width 360 height 35
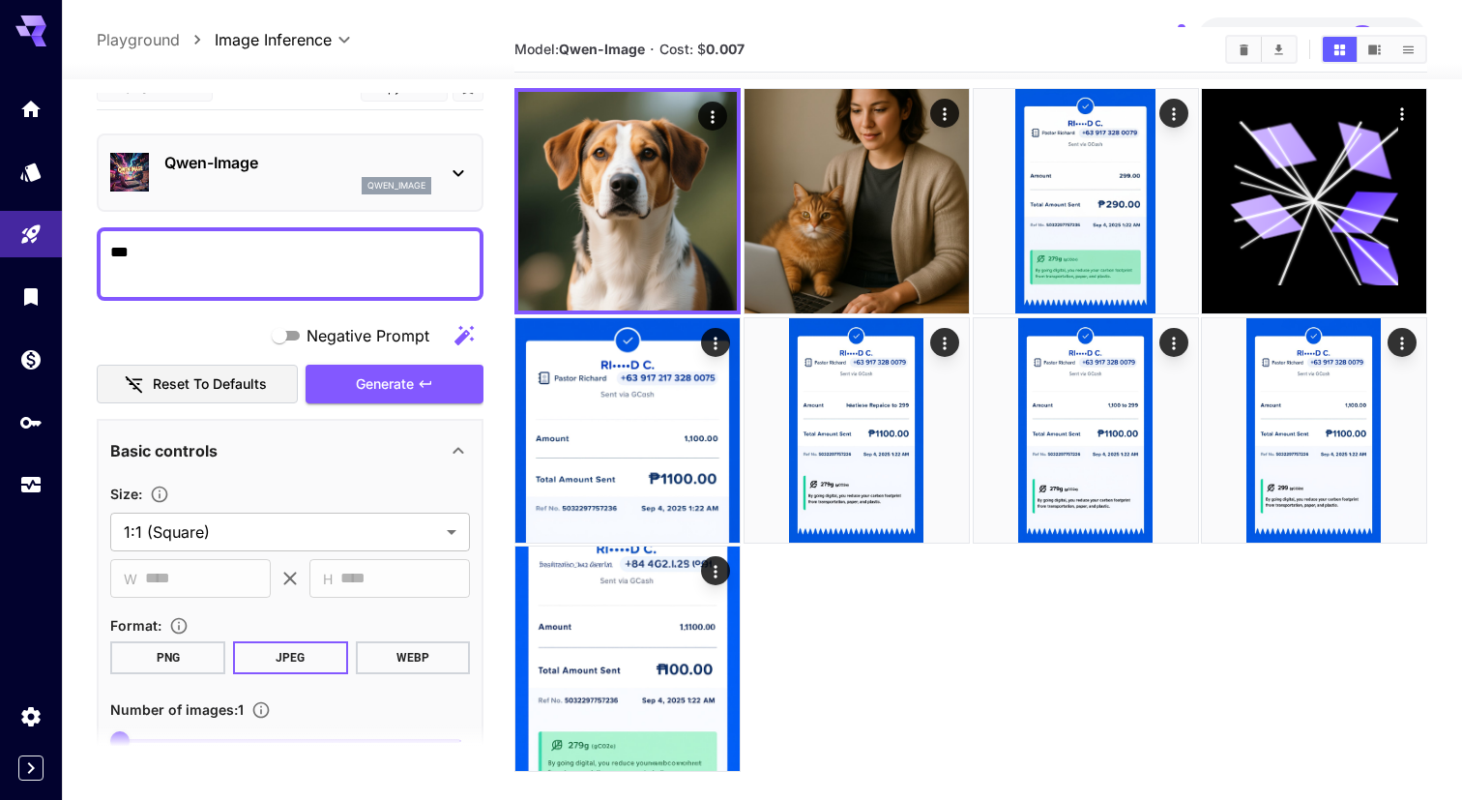
scroll to position [0, 0]
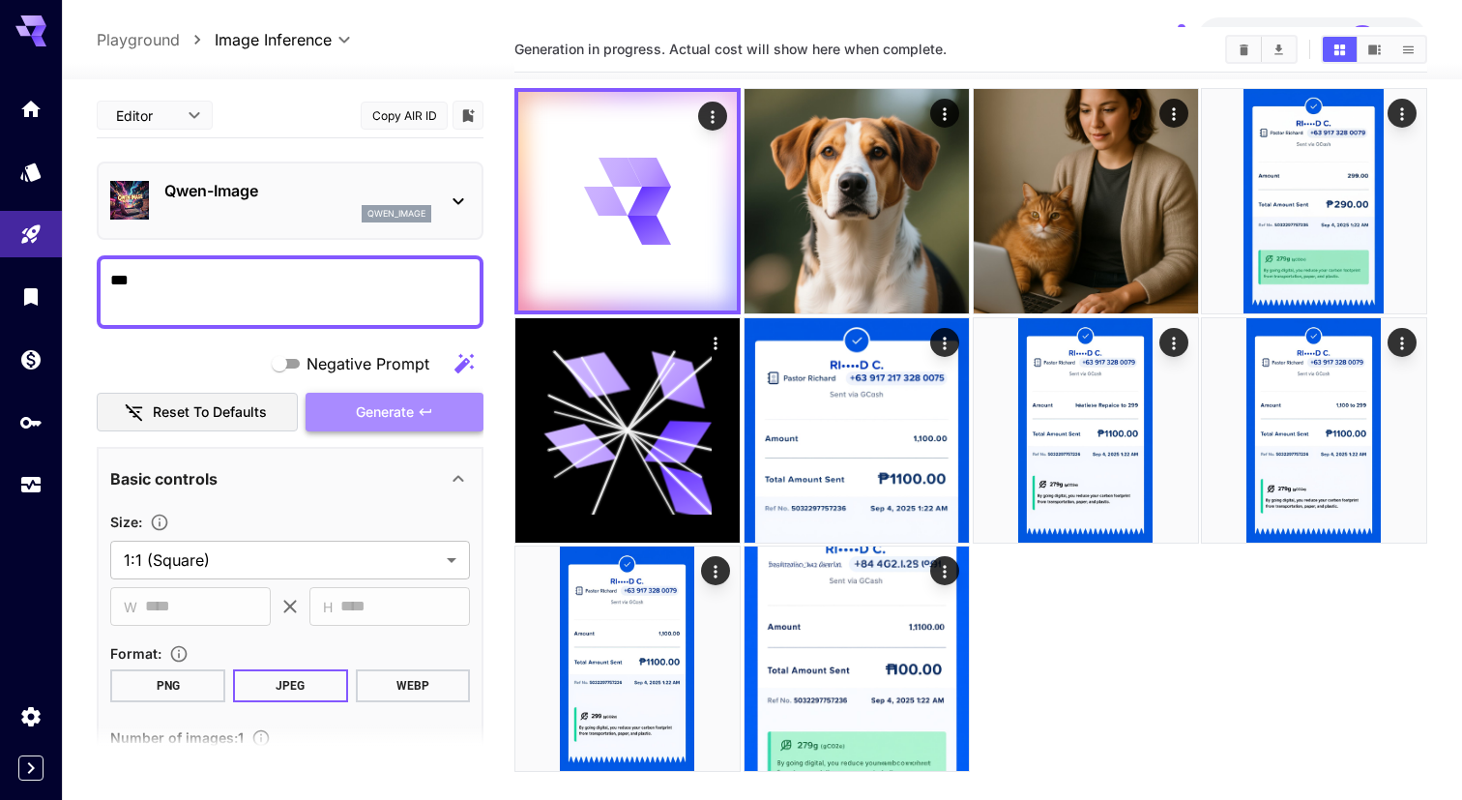
click at [383, 429] on button "Generate" at bounding box center [395, 413] width 178 height 40
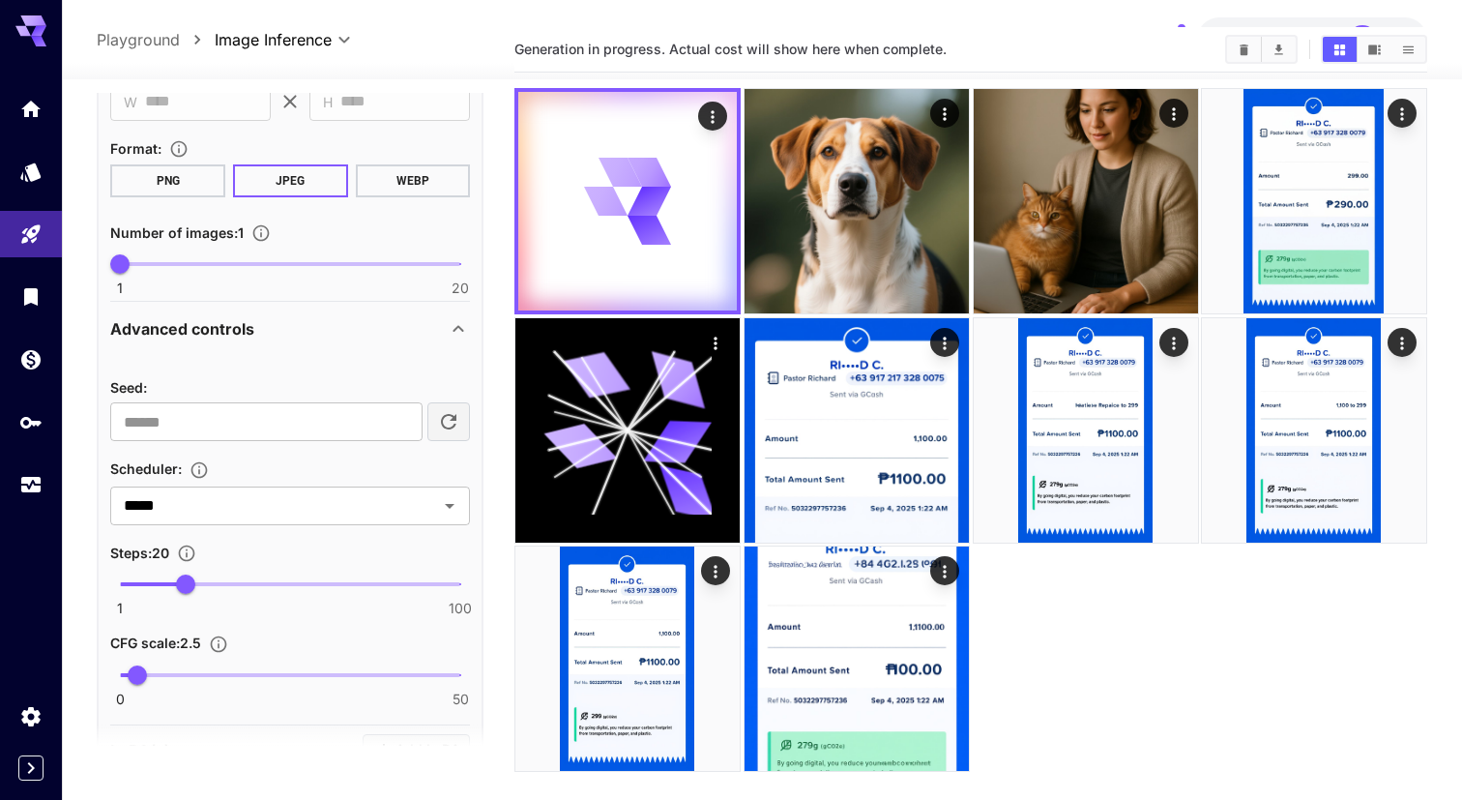
scroll to position [516, 0]
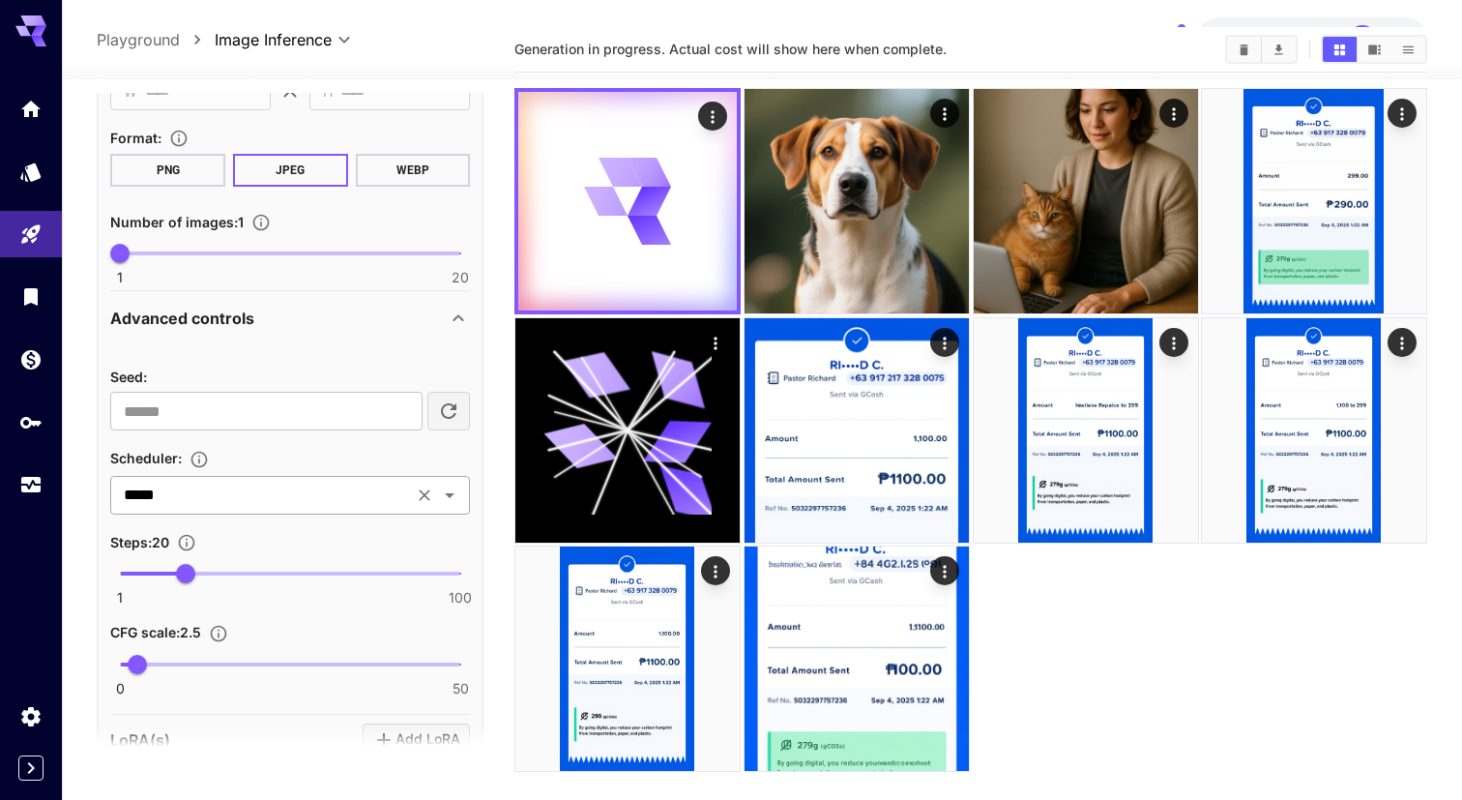
click at [344, 511] on div "***** ​" at bounding box center [290, 495] width 360 height 39
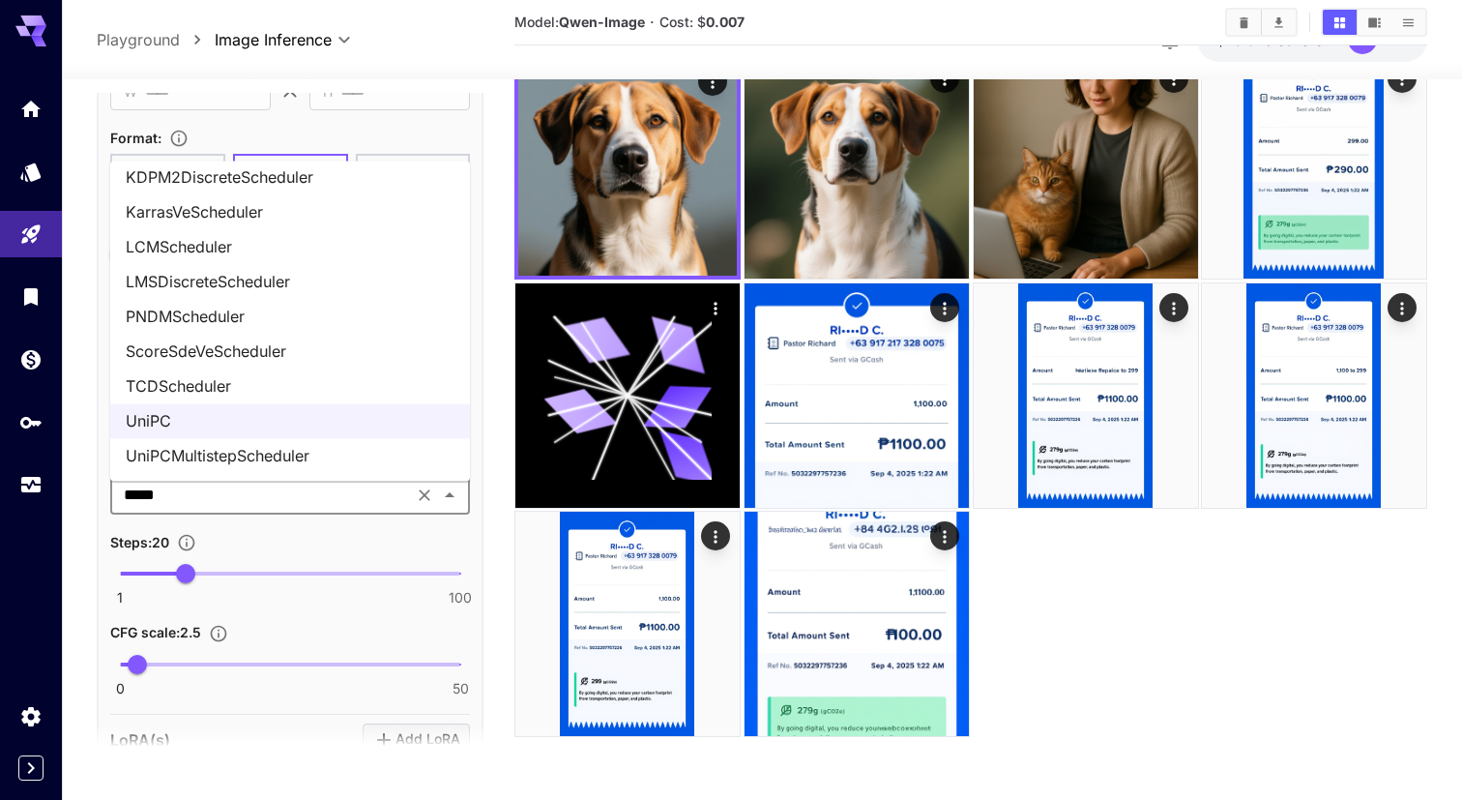
scroll to position [111, 0]
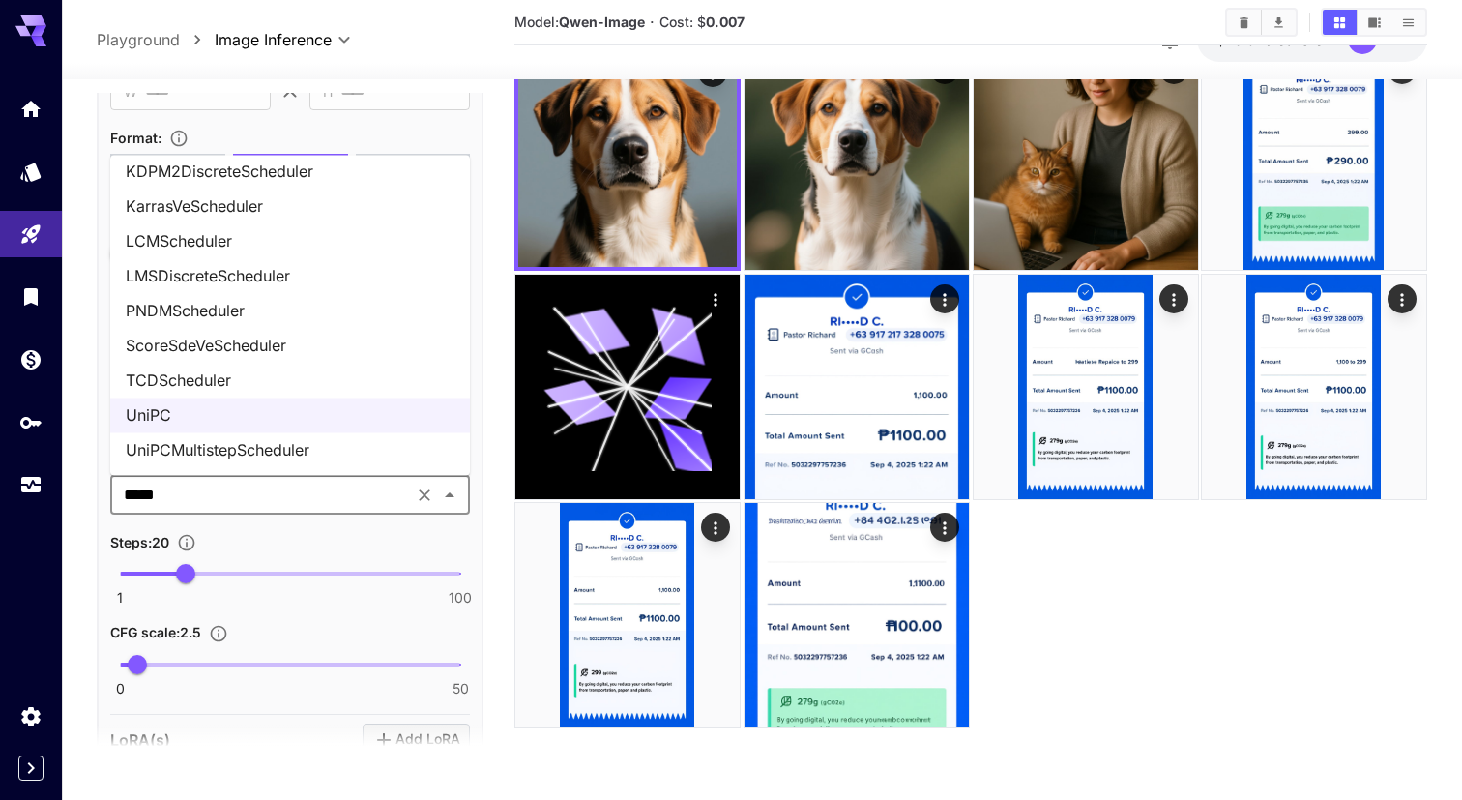
click at [350, 446] on li "UniPCMultistepScheduler" at bounding box center [290, 450] width 360 height 35
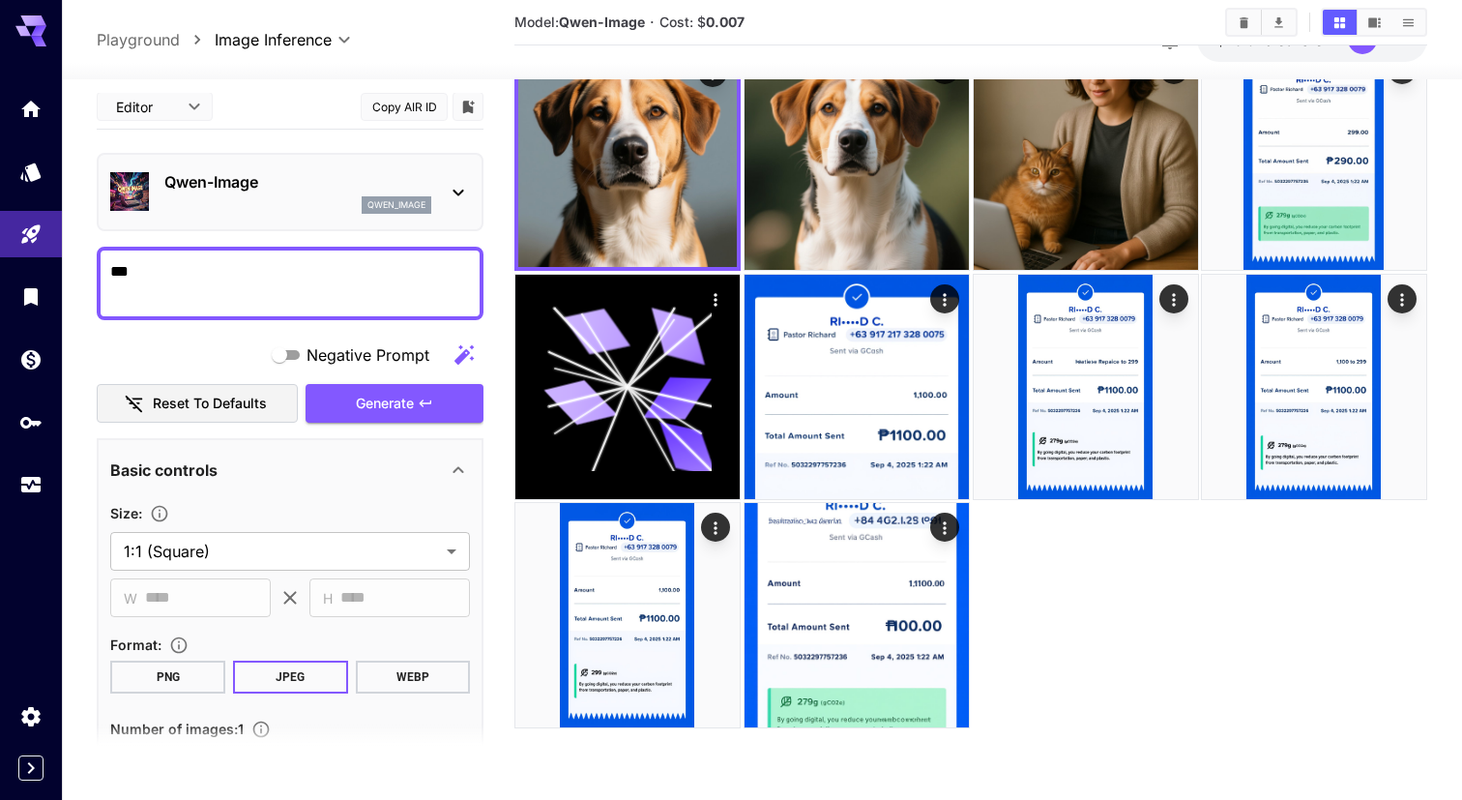
scroll to position [0, 0]
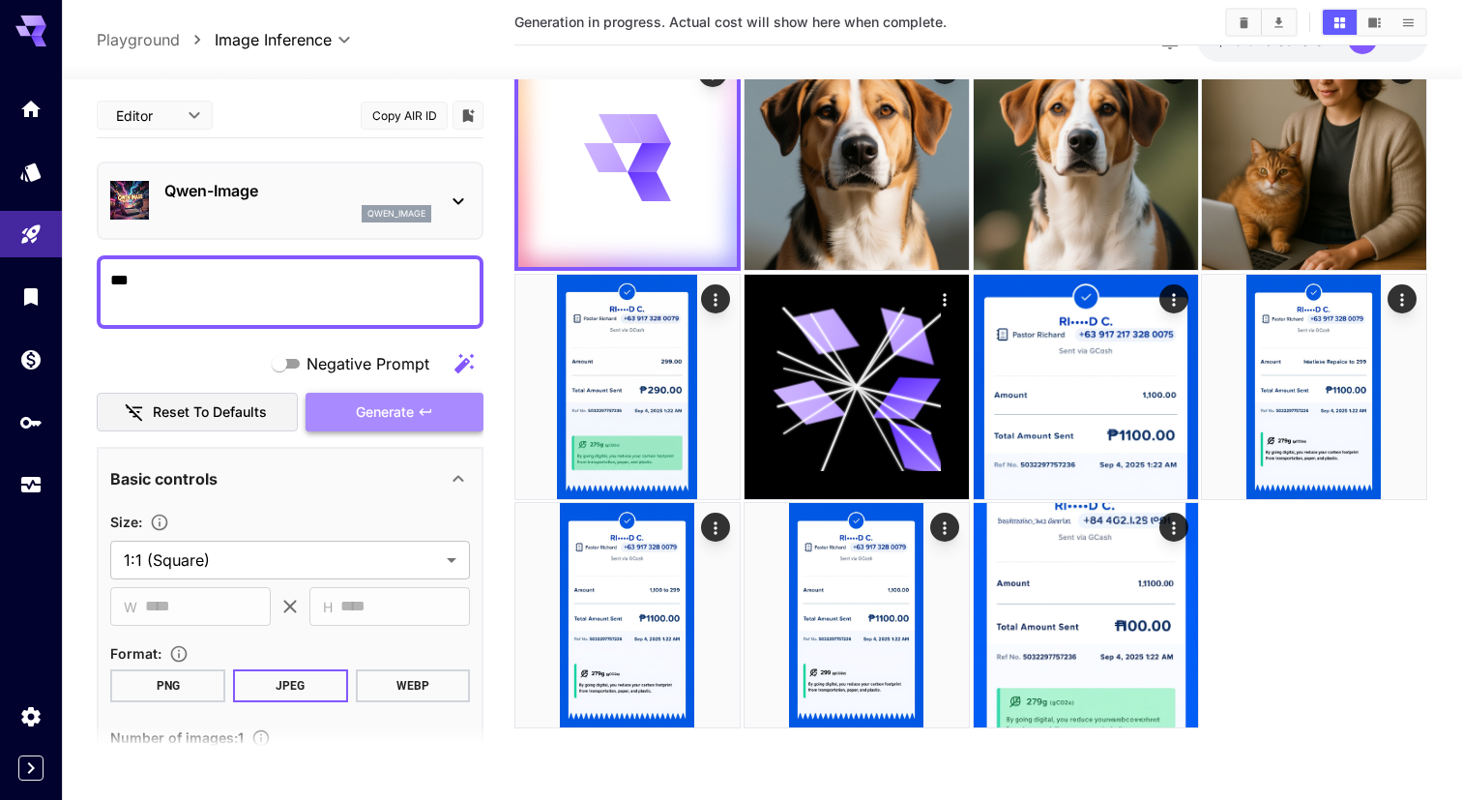
click at [353, 410] on button "Generate" at bounding box center [395, 413] width 178 height 40
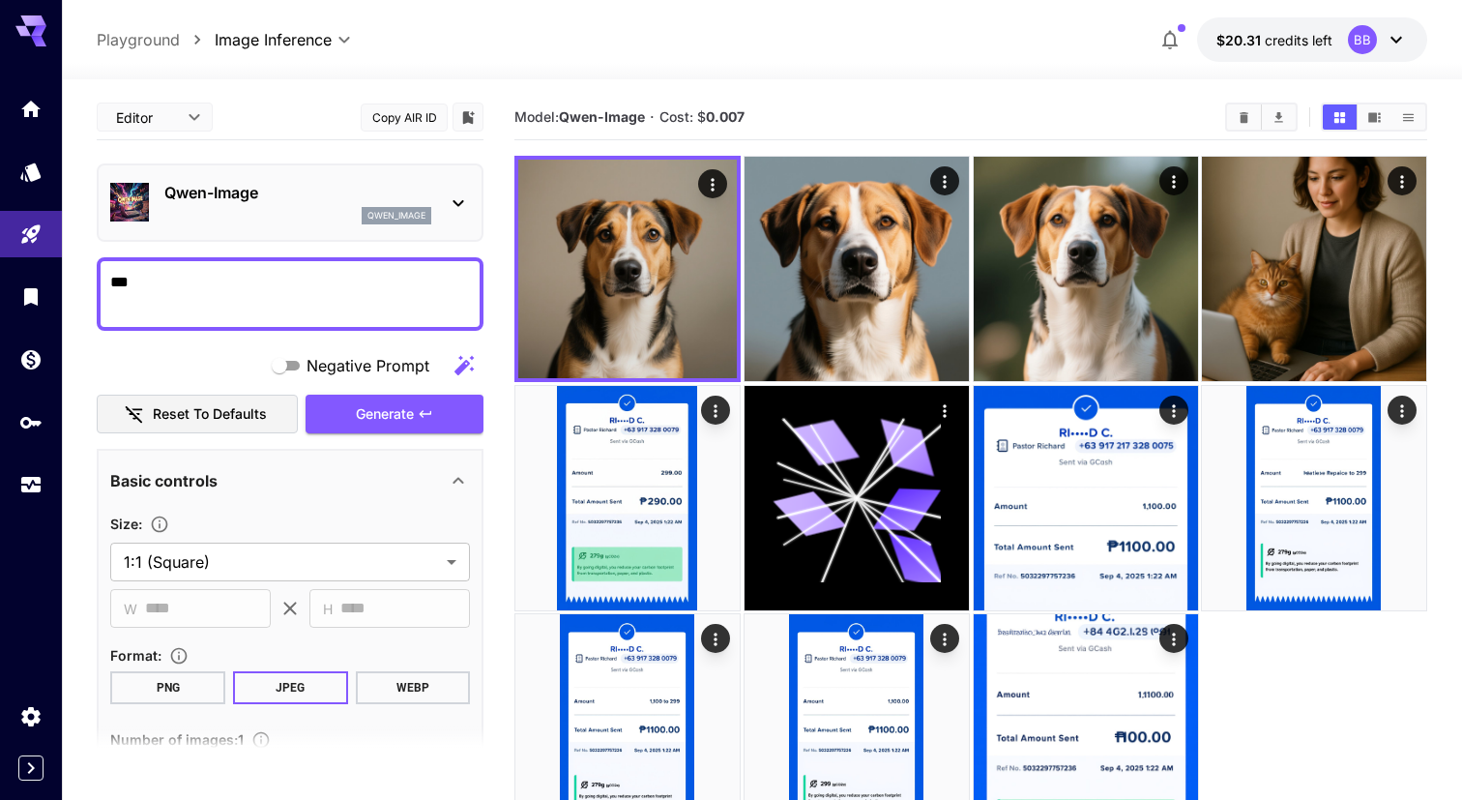
click at [288, 41] on body "**********" at bounding box center [731, 476] width 1462 height 953
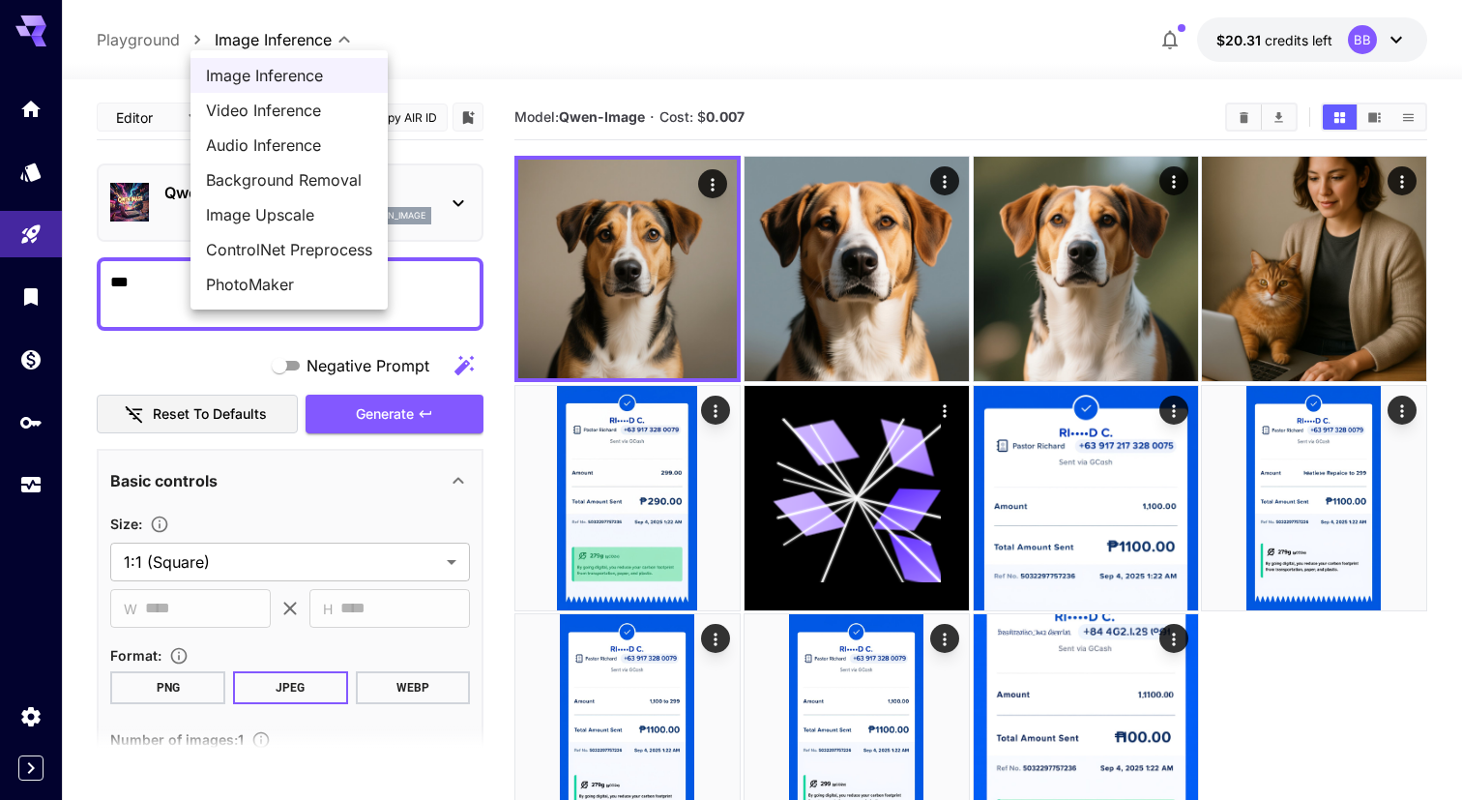
click at [287, 178] on span "Background Removal" at bounding box center [289, 179] width 166 height 23
type input "**********"
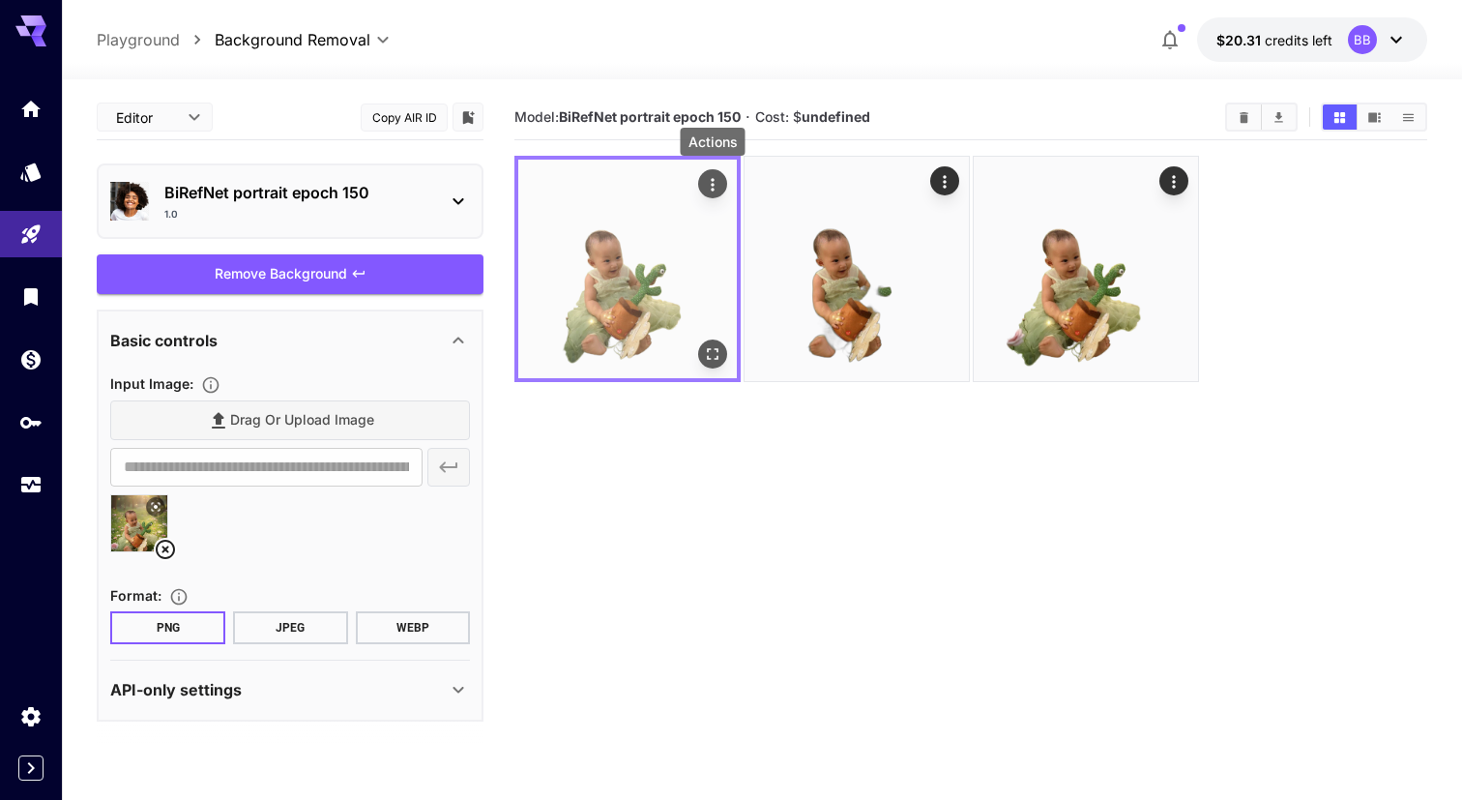
click at [714, 185] on icon "Actions" at bounding box center [712, 184] width 3 height 13
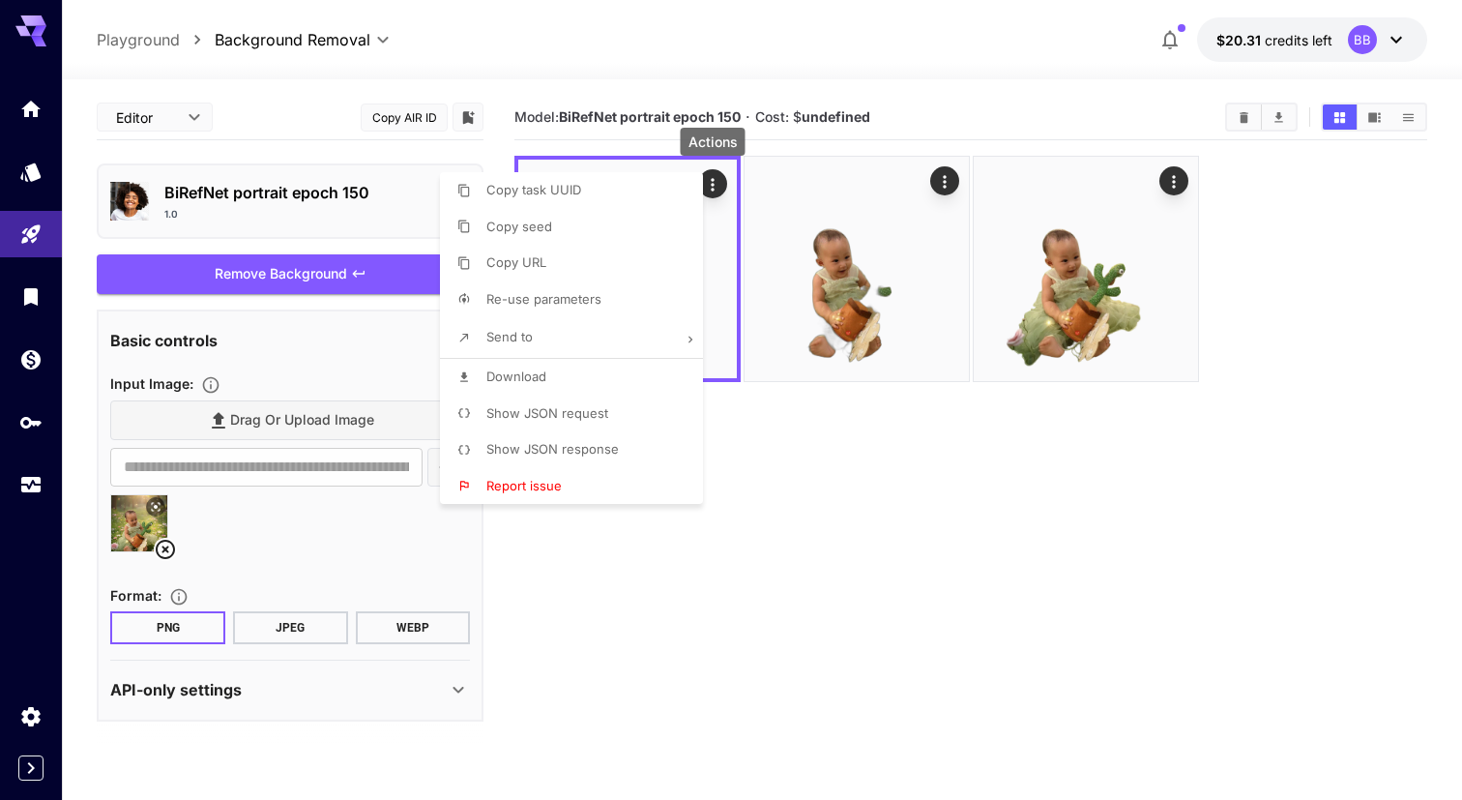
click at [548, 418] on span "Show JSON request" at bounding box center [548, 412] width 122 height 15
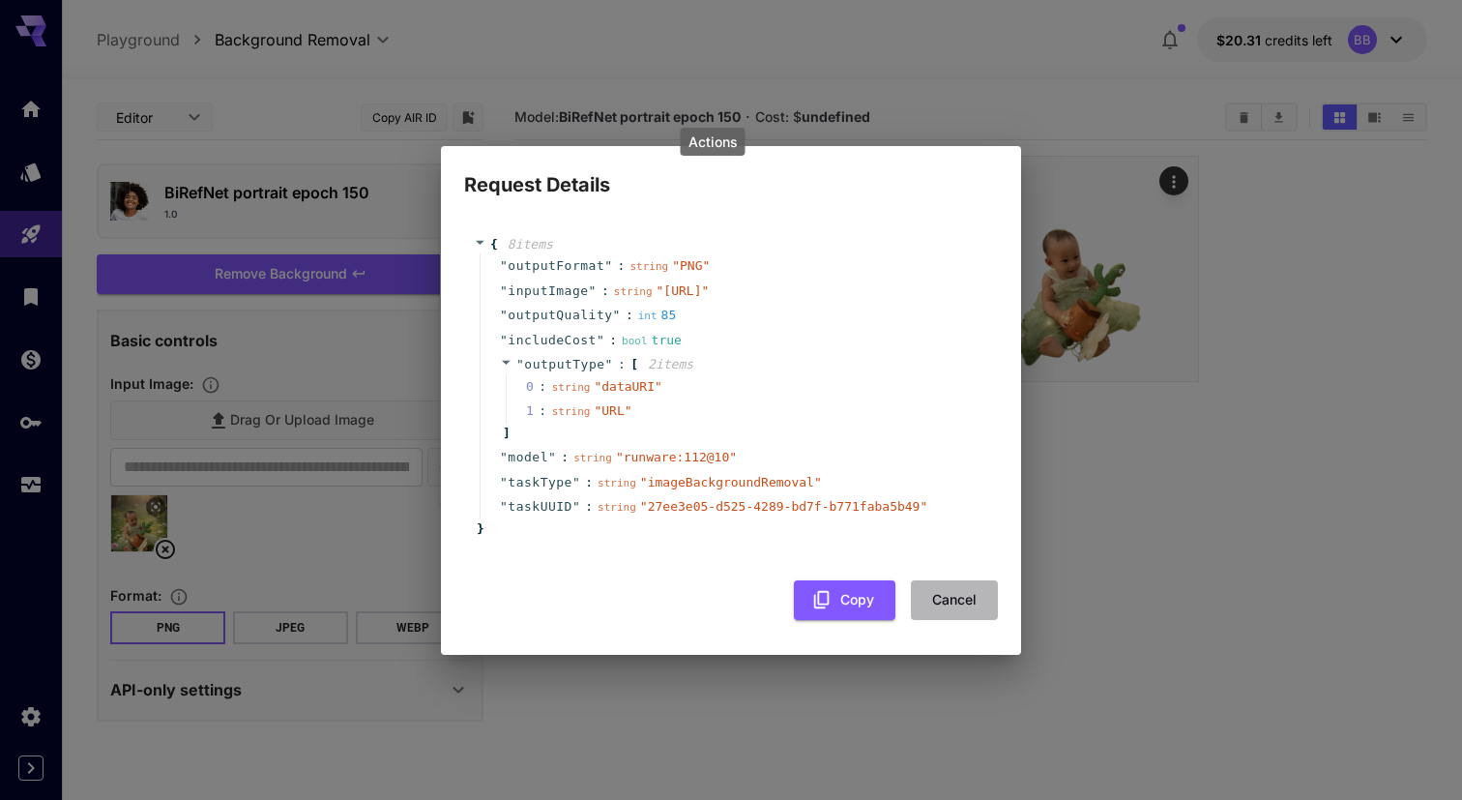
click at [963, 617] on button "Cancel" at bounding box center [954, 600] width 87 height 40
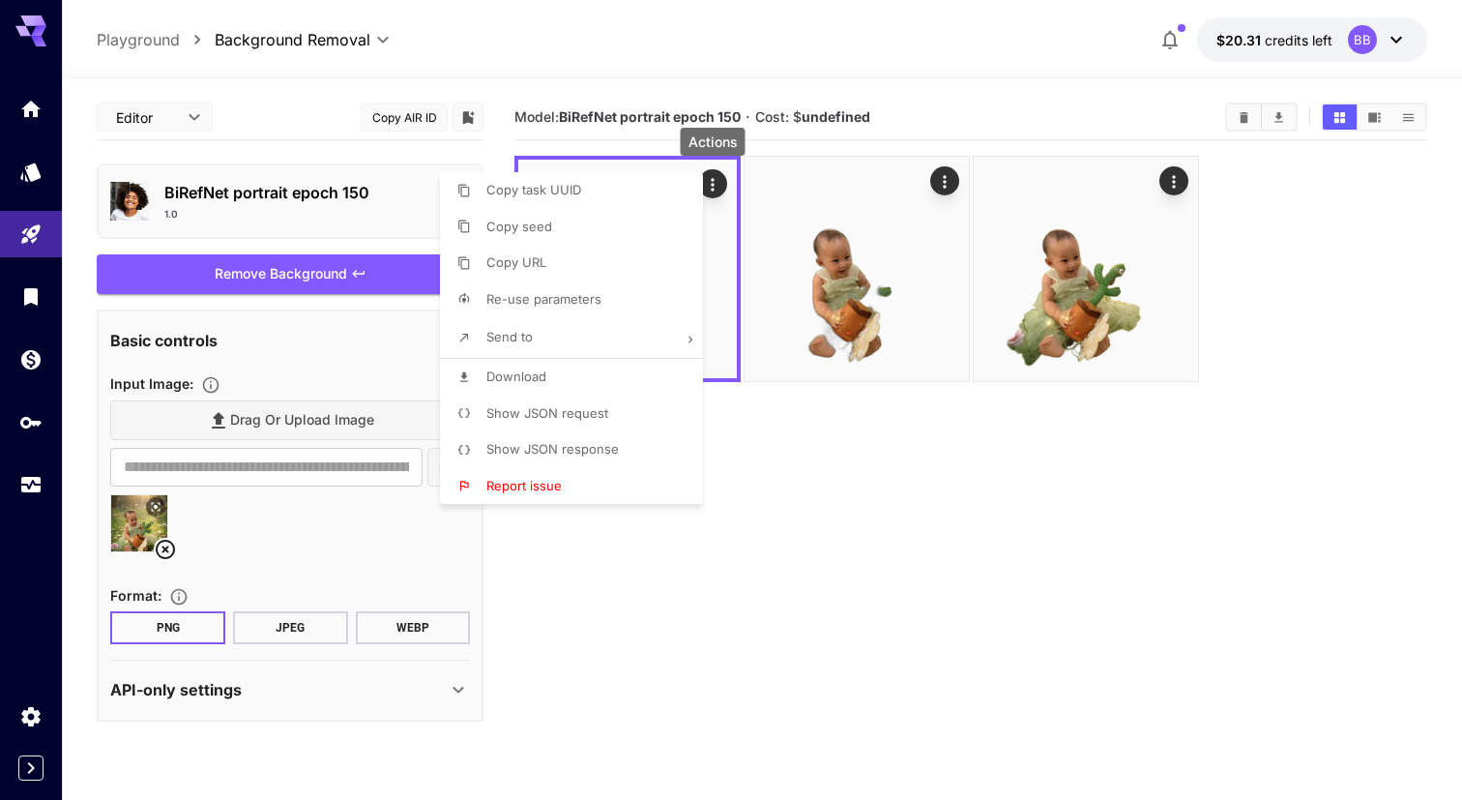
click at [294, 183] on div at bounding box center [731, 400] width 1462 height 800
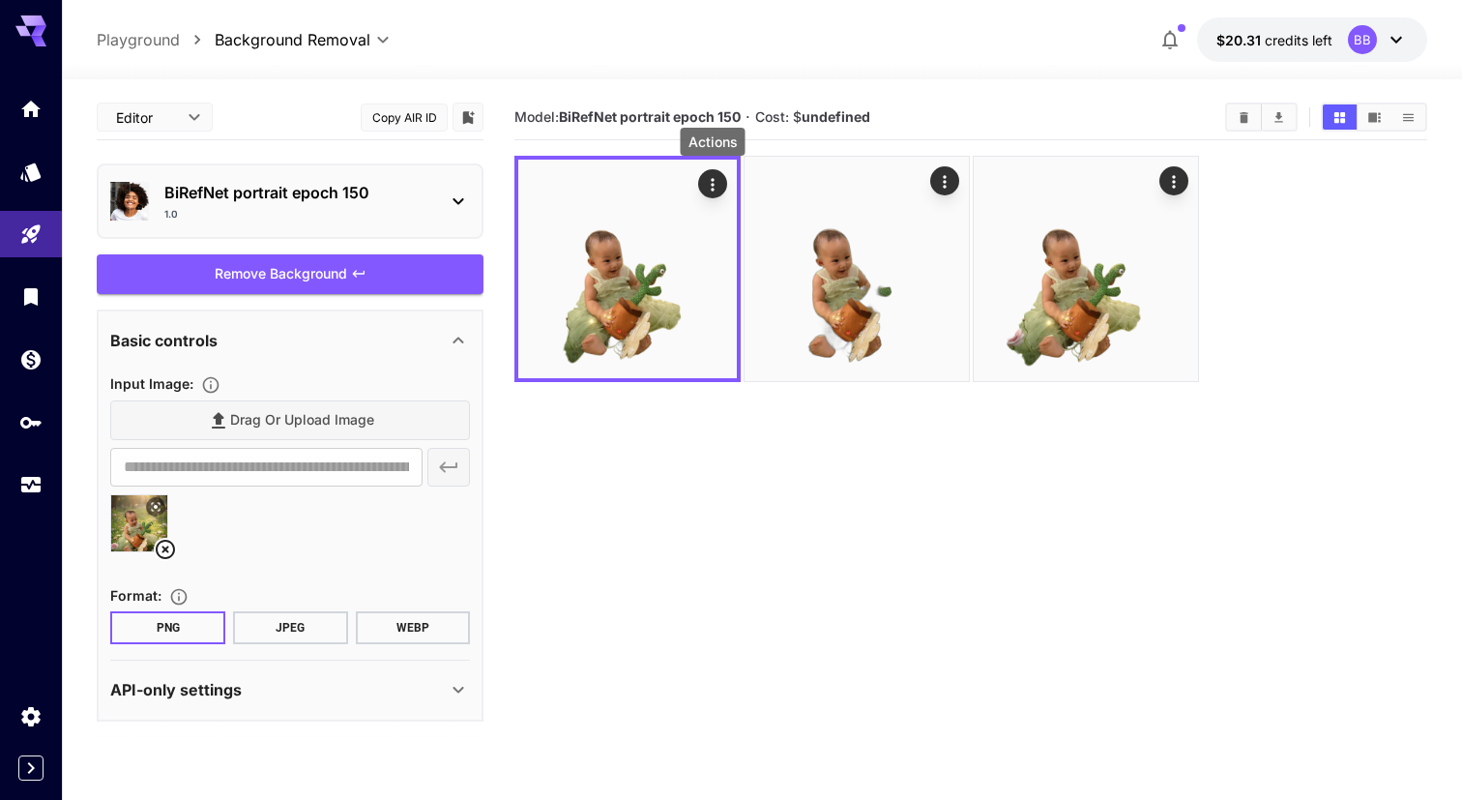
click at [262, 219] on div "1.0" at bounding box center [297, 214] width 267 height 15
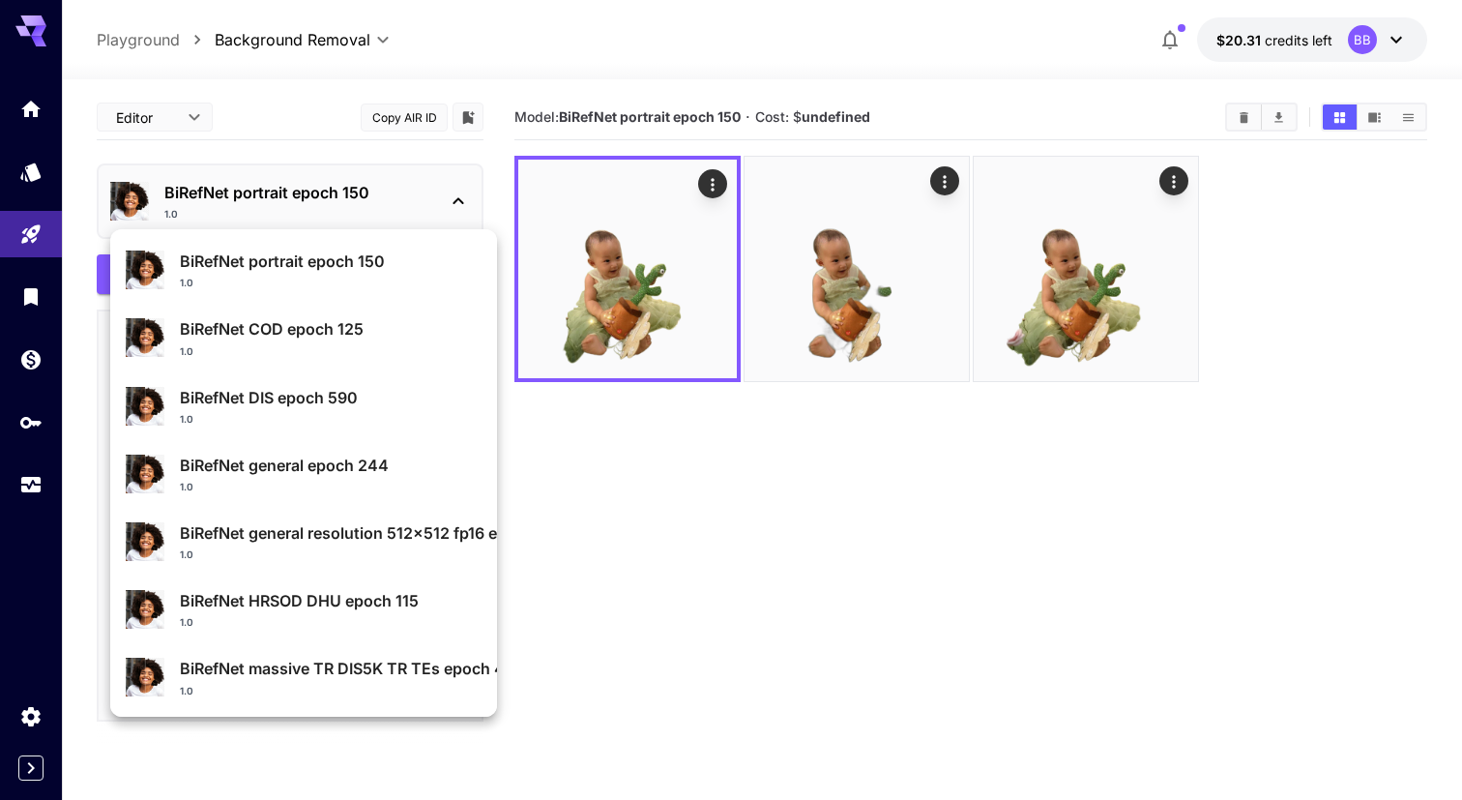
scroll to position [206, 0]
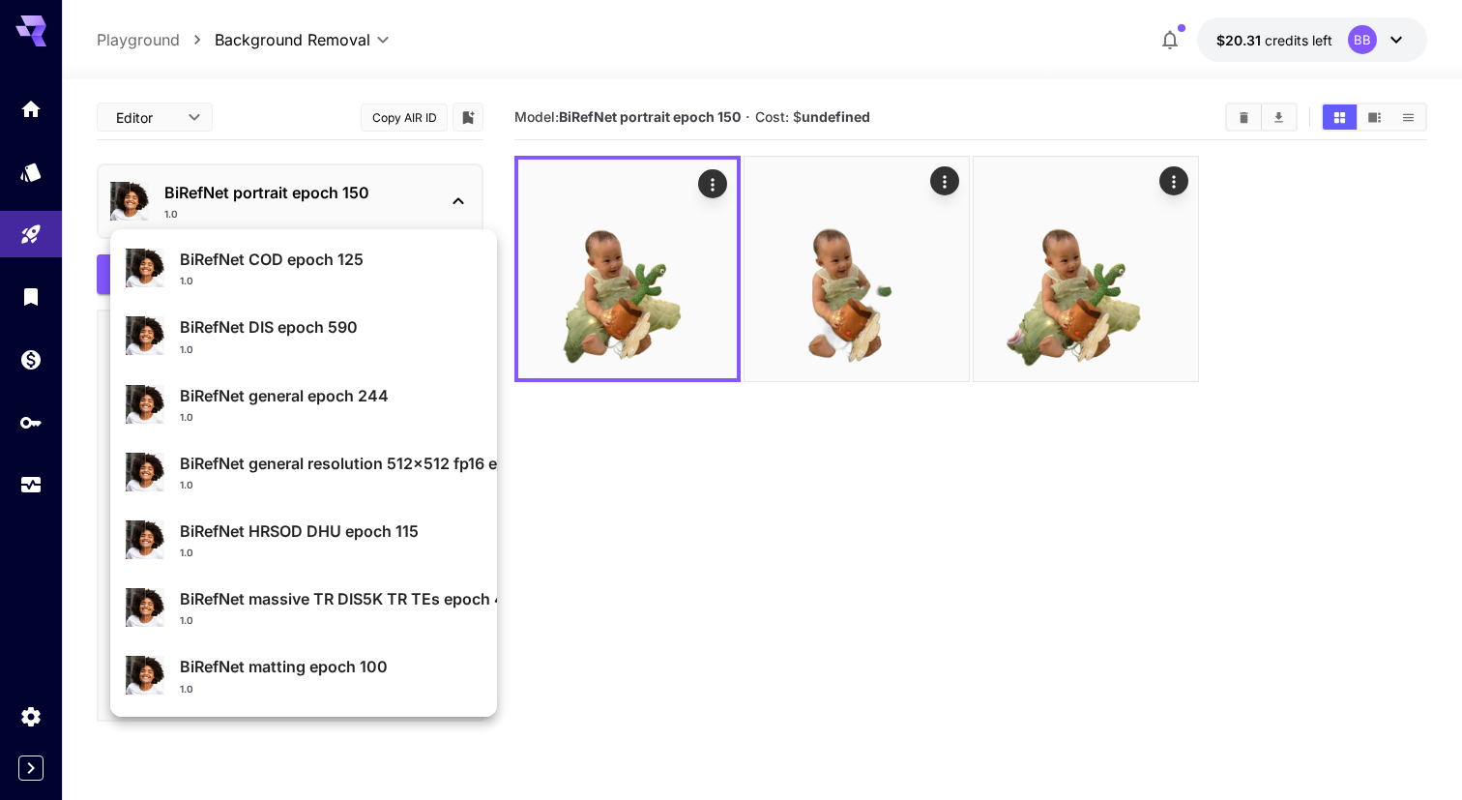
click at [1003, 464] on div at bounding box center [731, 400] width 1462 height 800
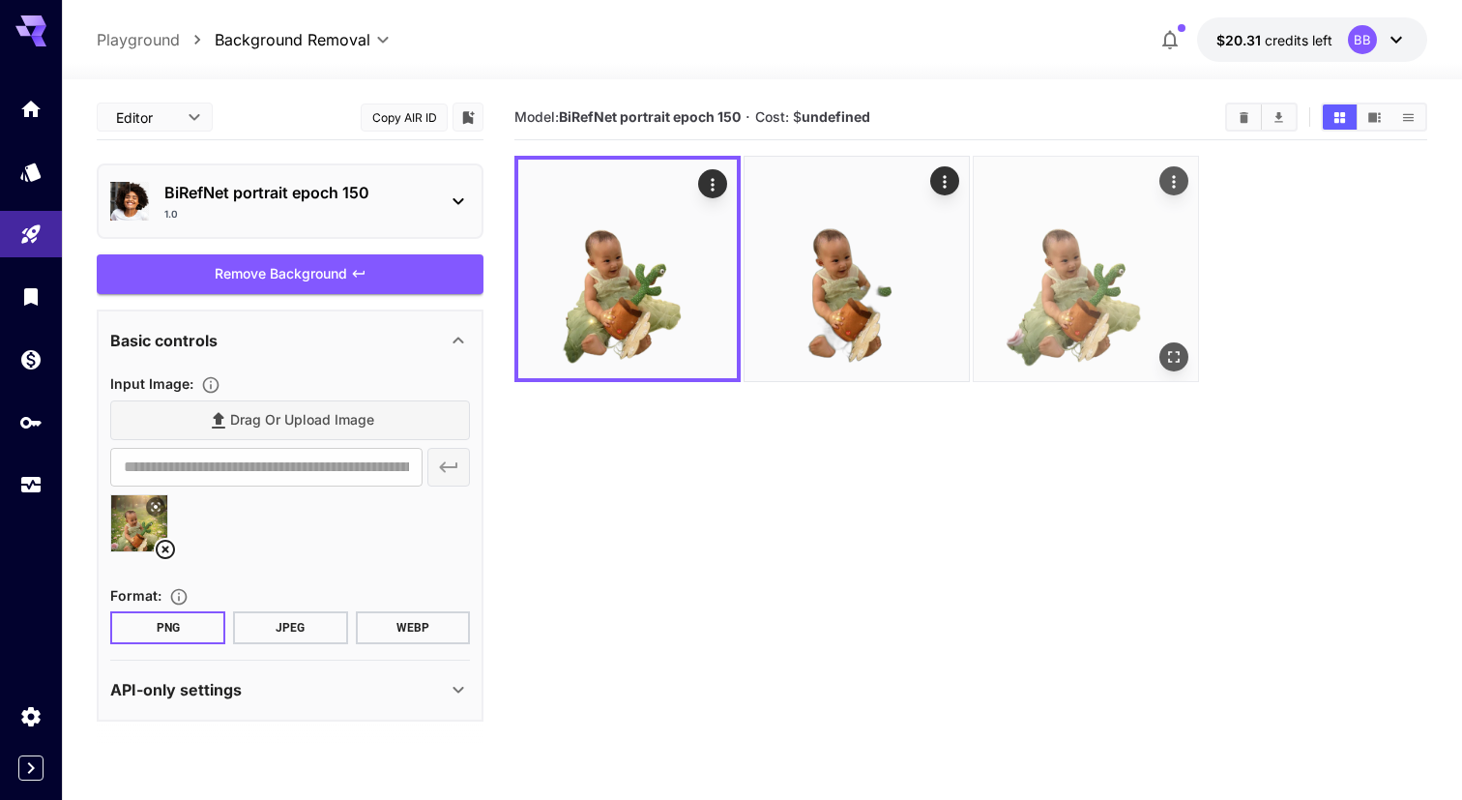
click at [1168, 186] on icon "Actions" at bounding box center [1173, 181] width 19 height 19
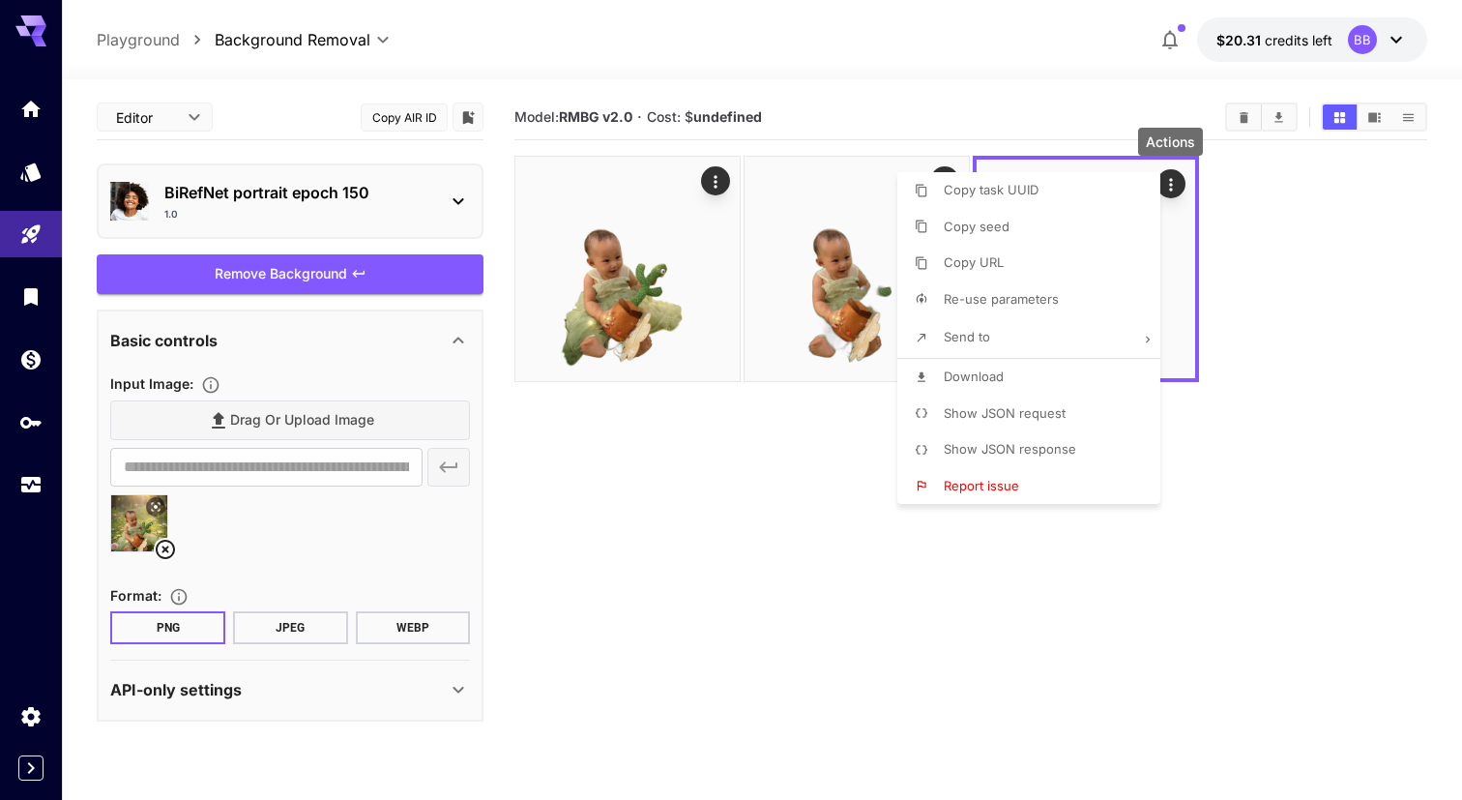
click at [1033, 421] on p "Show JSON request" at bounding box center [1005, 413] width 122 height 19
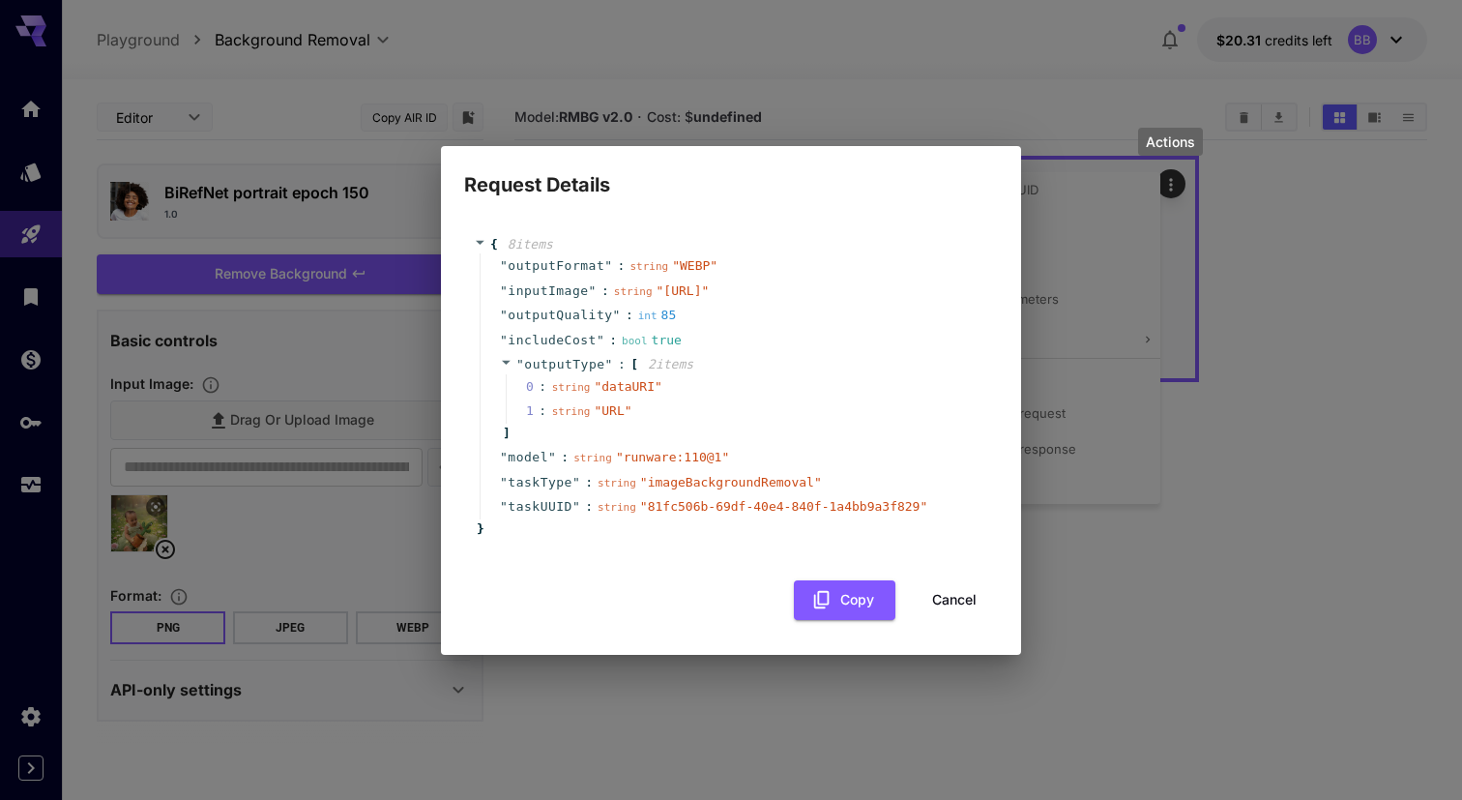
click at [1226, 472] on div "Request Details { 8 item s " outputFormat " : string " WEBP " " inputImage " : …" at bounding box center [731, 400] width 1462 height 800
click at [962, 613] on button "Cancel" at bounding box center [954, 600] width 87 height 40
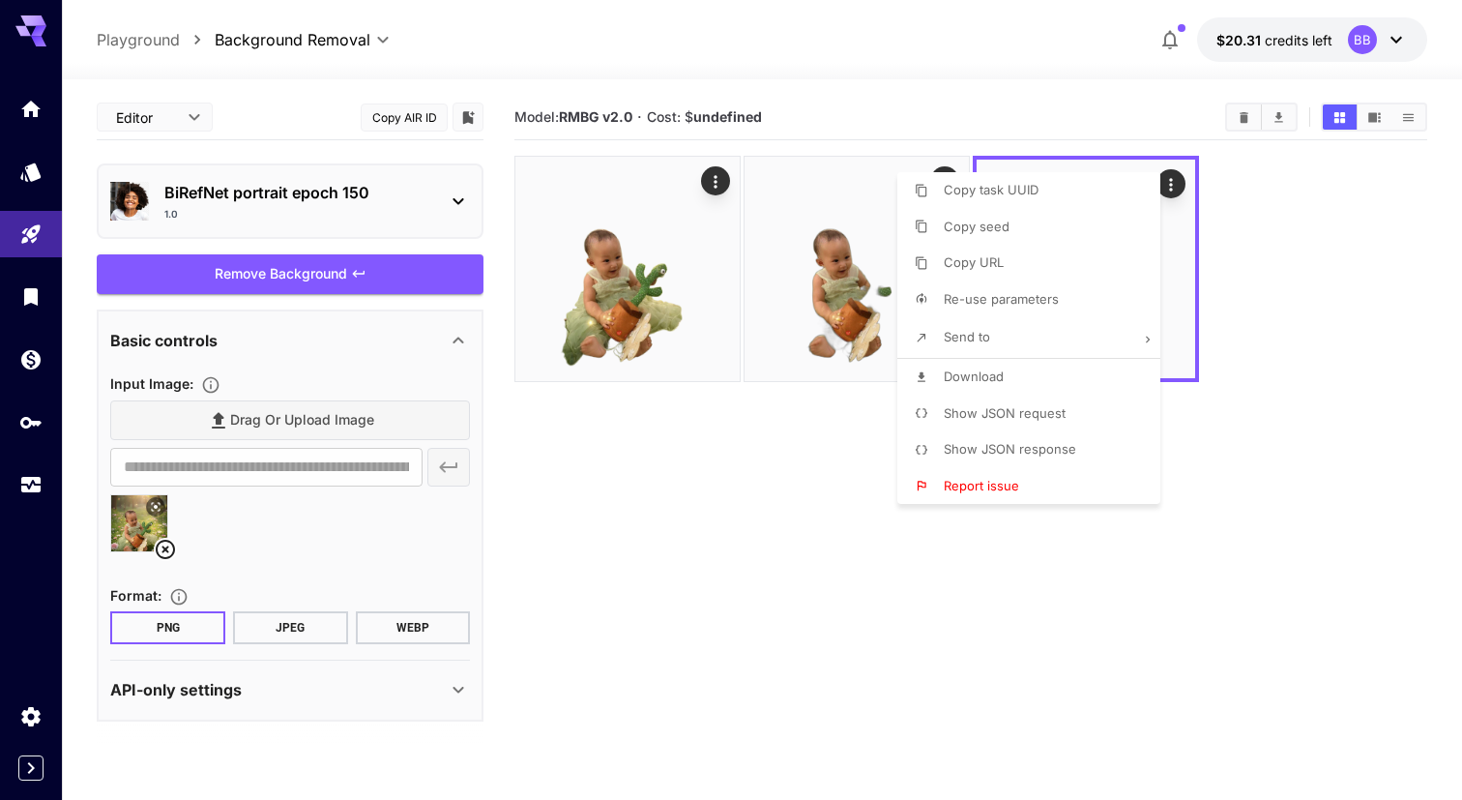
click at [713, 177] on div at bounding box center [731, 400] width 1462 height 800
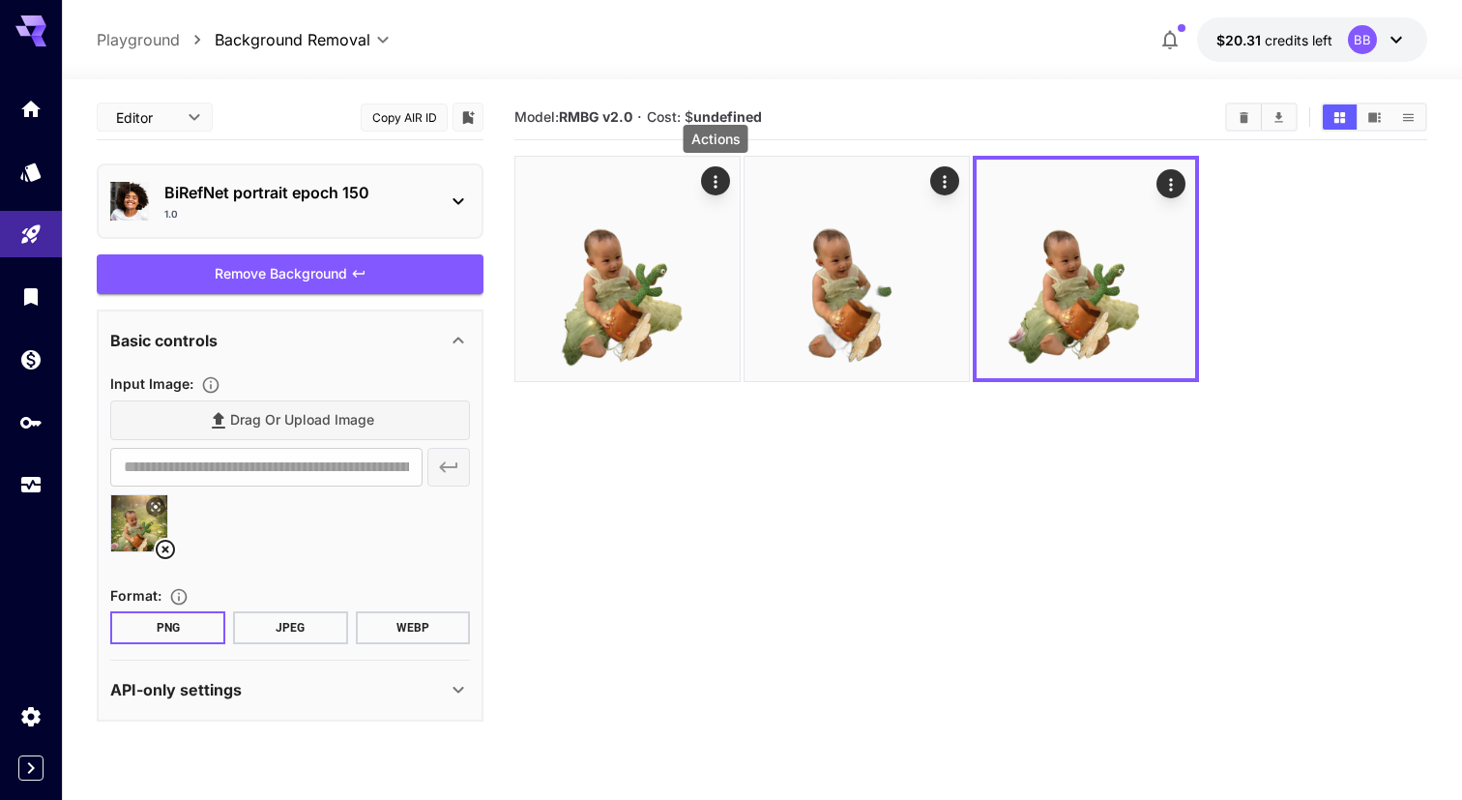
click at [713, 177] on icon "Actions" at bounding box center [715, 181] width 19 height 19
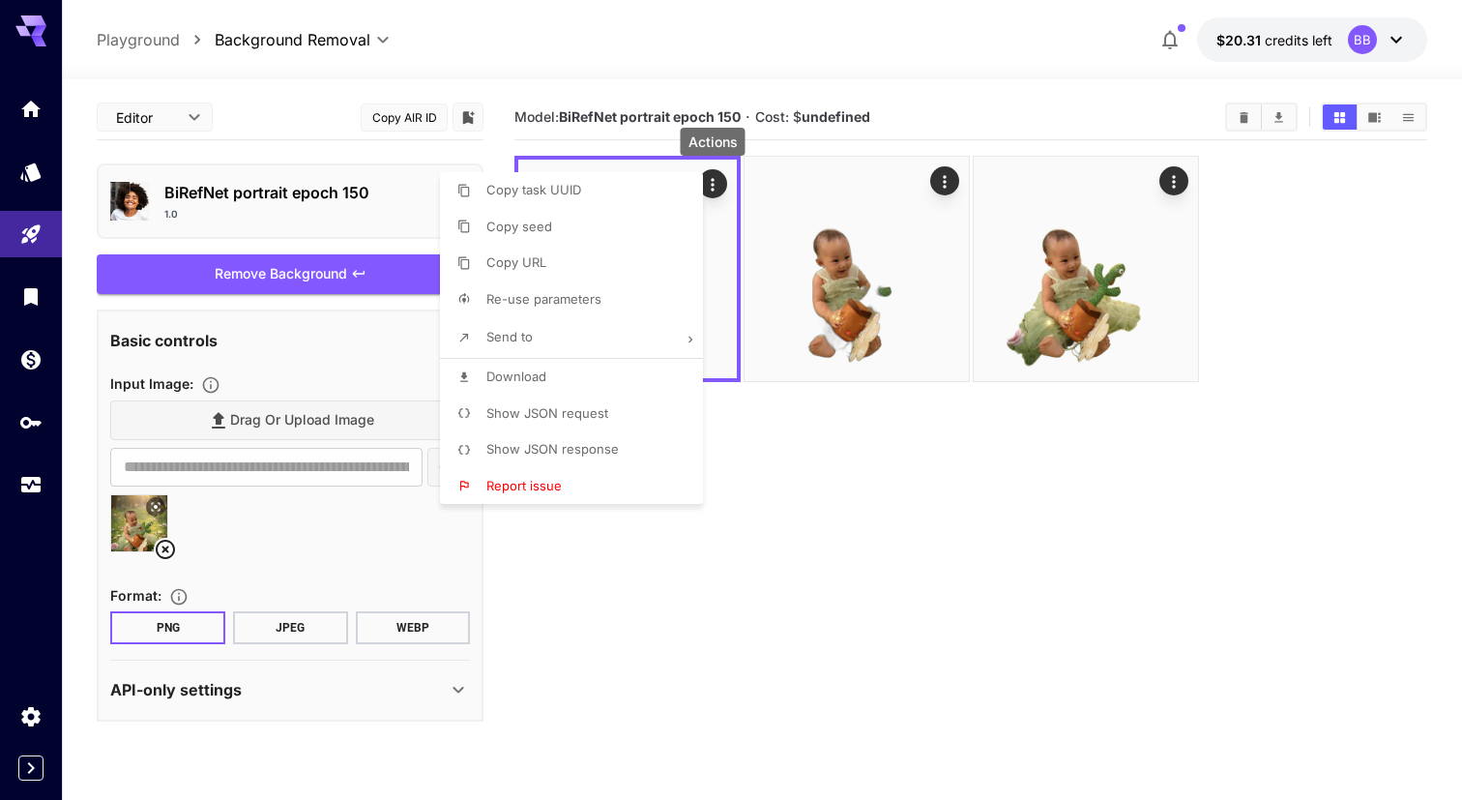
click at [612, 400] on li "Show JSON request" at bounding box center [577, 414] width 275 height 37
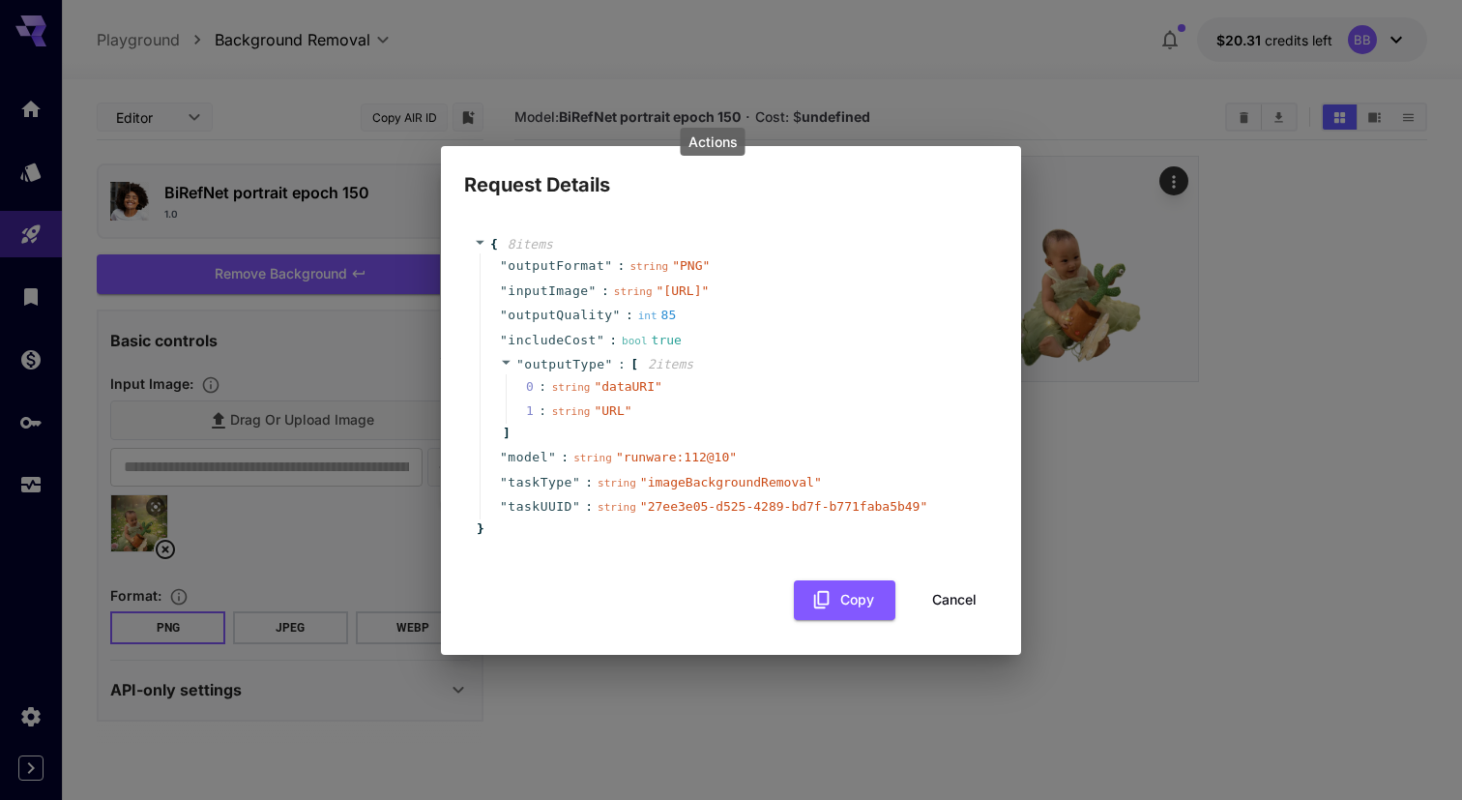
click at [509, 369] on icon at bounding box center [506, 362] width 13 height 13
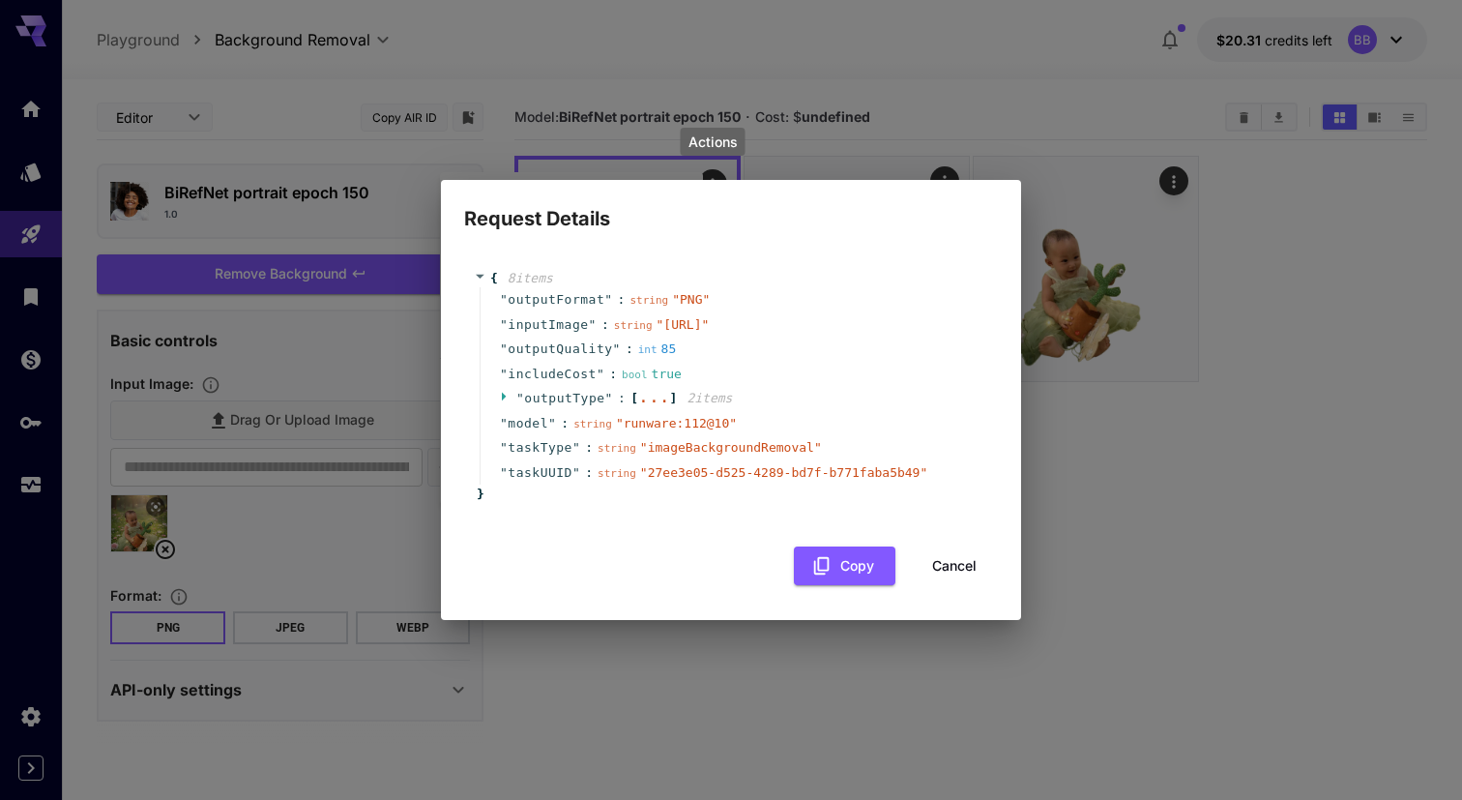
click at [507, 402] on icon at bounding box center [506, 396] width 13 height 13
